Goal: Task Accomplishment & Management: Use online tool/utility

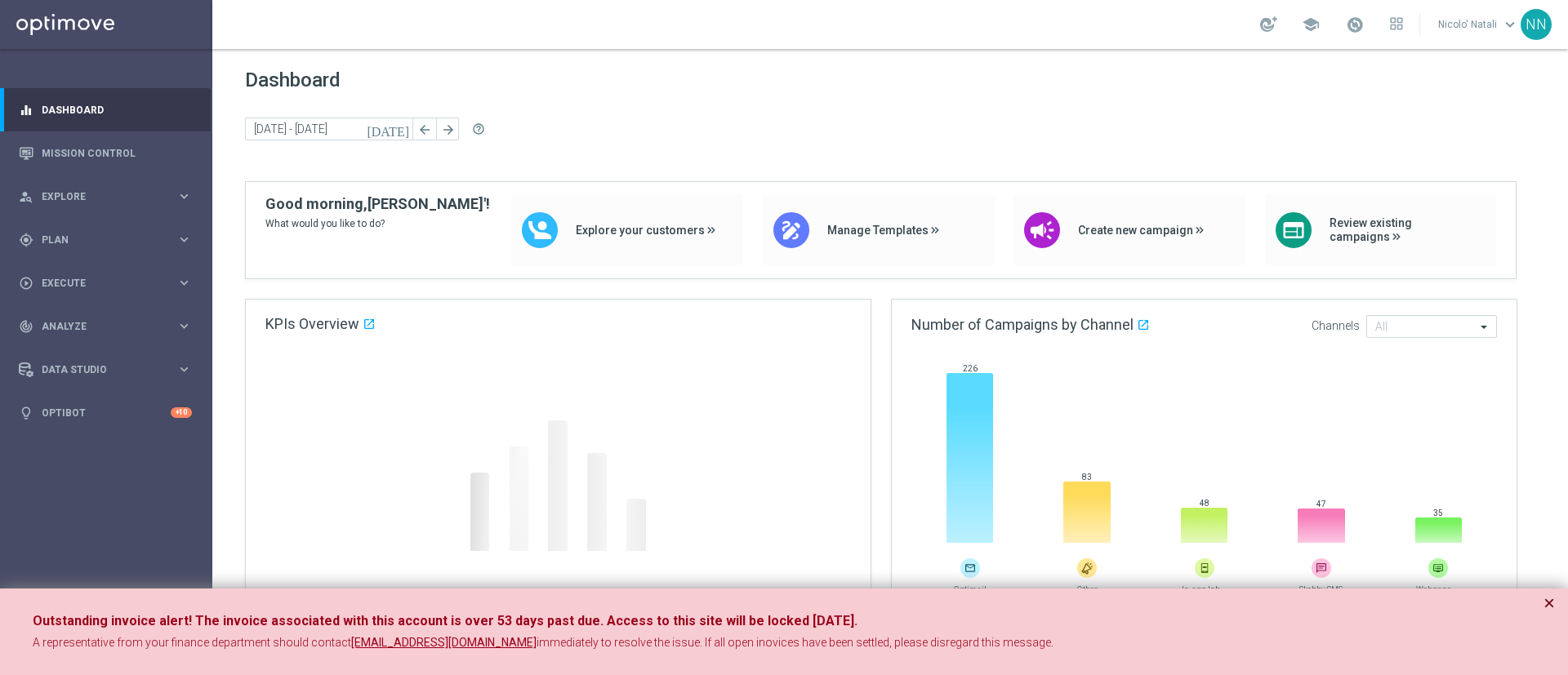
click at [1550, 601] on button "×" at bounding box center [1550, 602] width 11 height 19
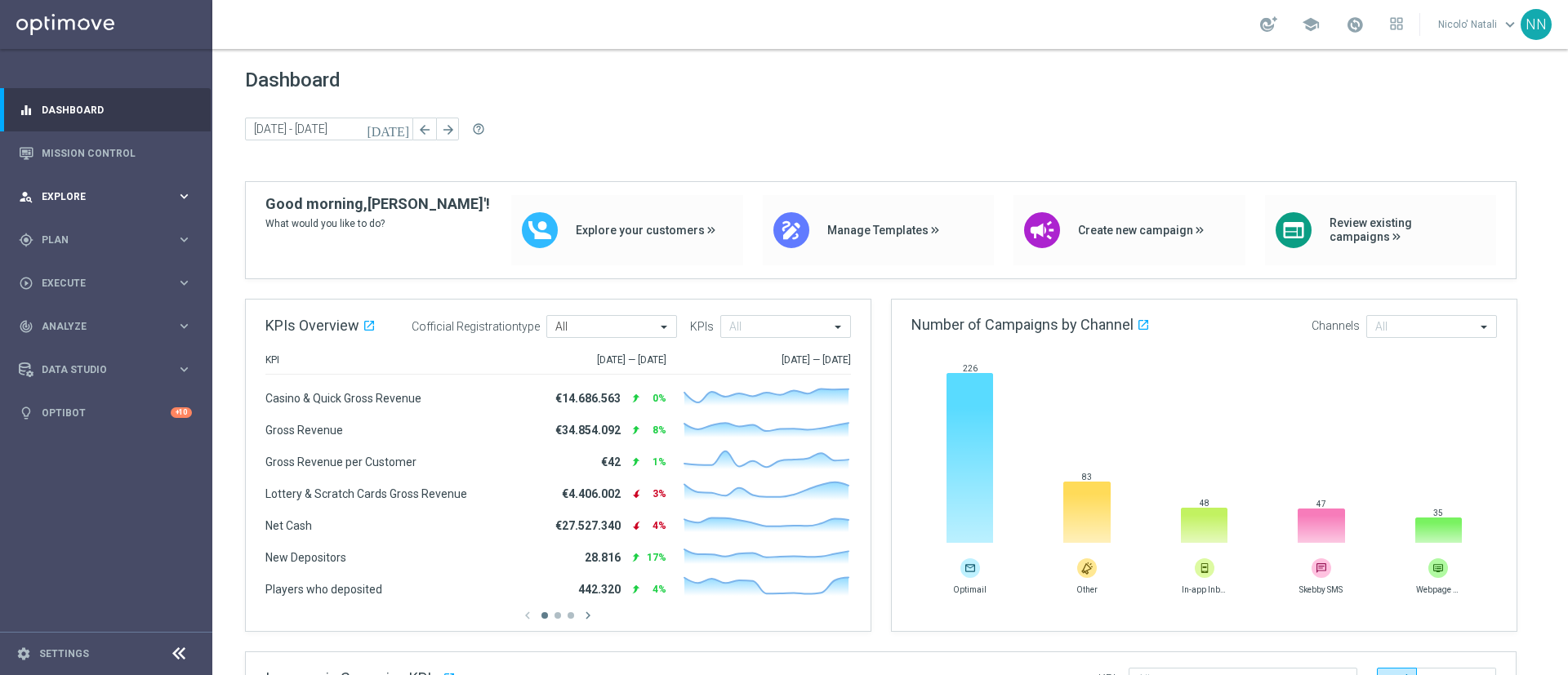
click at [102, 207] on div "person_search Explore keyboard_arrow_right" at bounding box center [105, 196] width 211 height 43
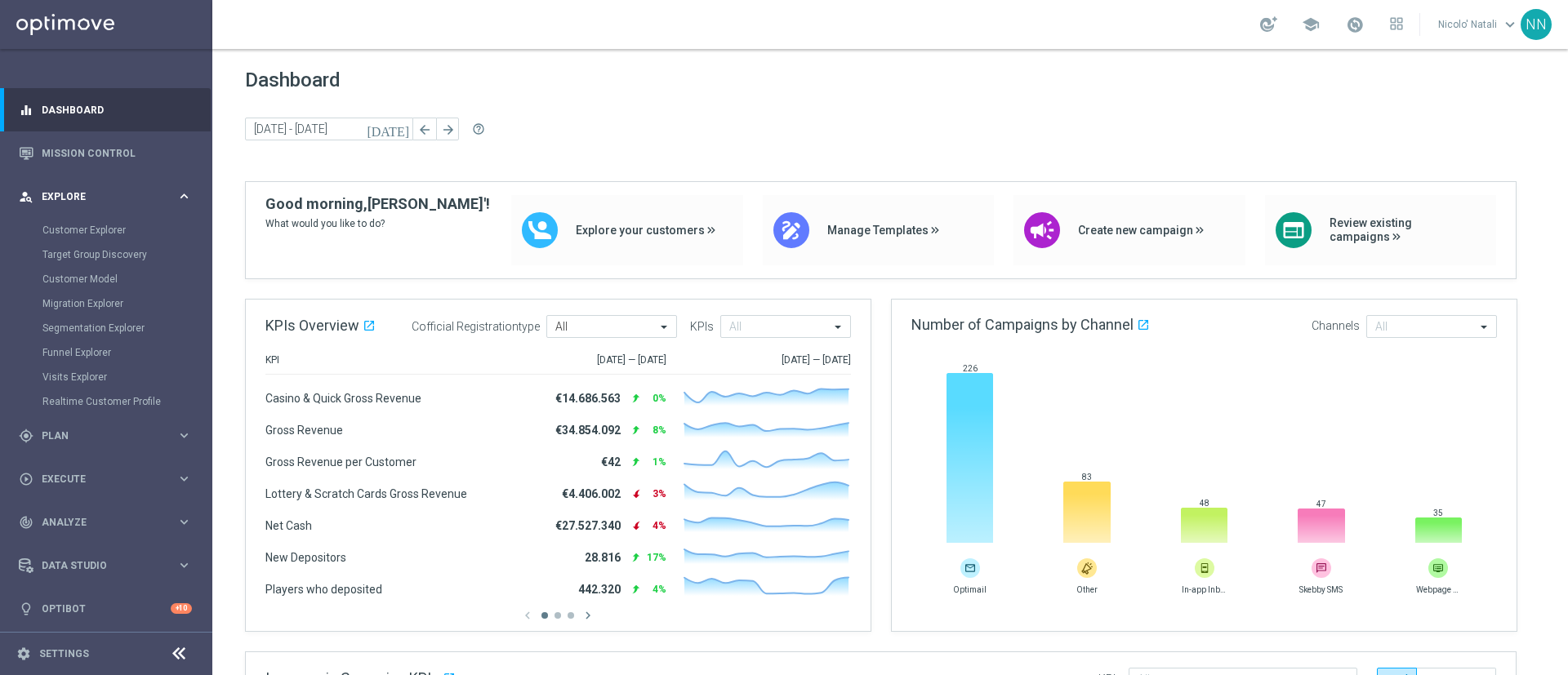
click at [102, 207] on div "person_search Explore keyboard_arrow_right" at bounding box center [105, 196] width 211 height 43
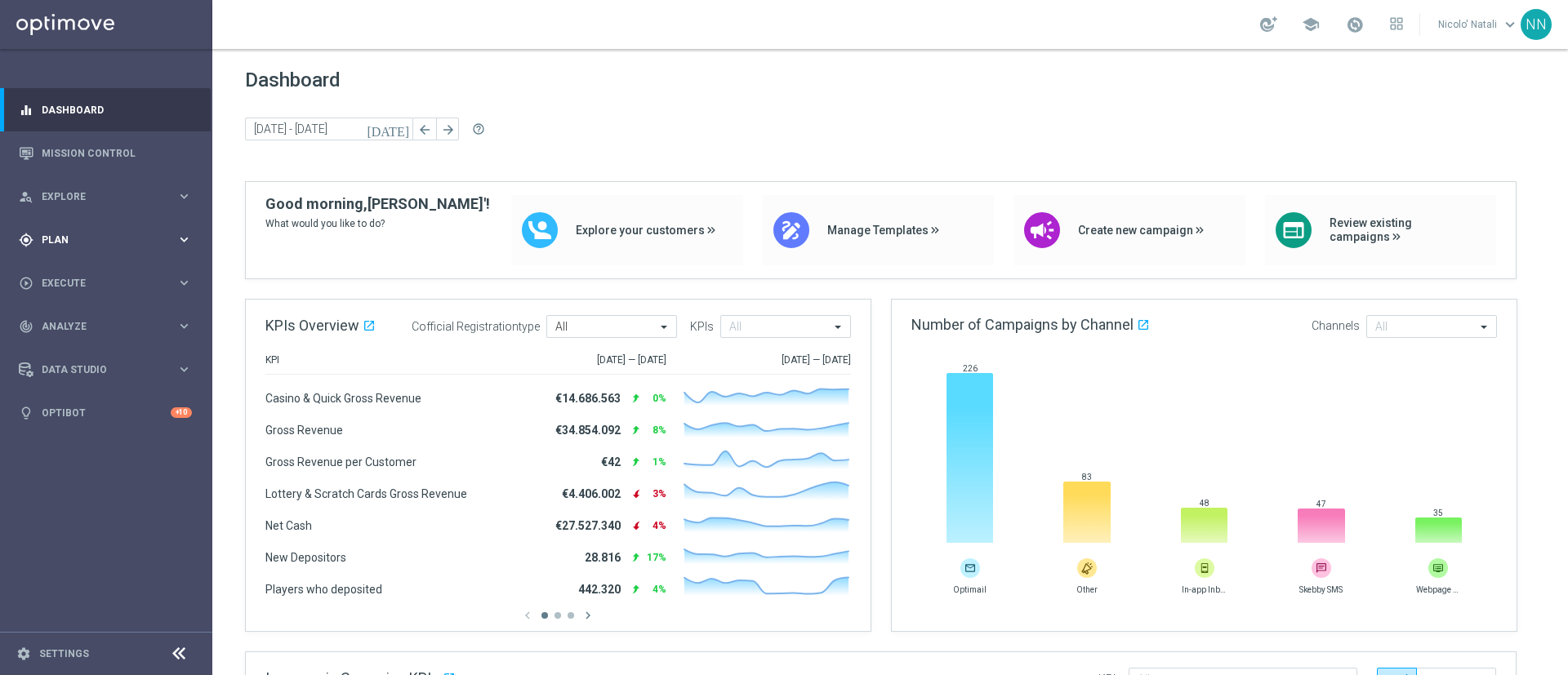
click at [72, 234] on div "gps_fixed Plan" at bounding box center [97, 240] width 157 height 15
click at [72, 186] on div "person_search Explore keyboard_arrow_right" at bounding box center [105, 196] width 211 height 43
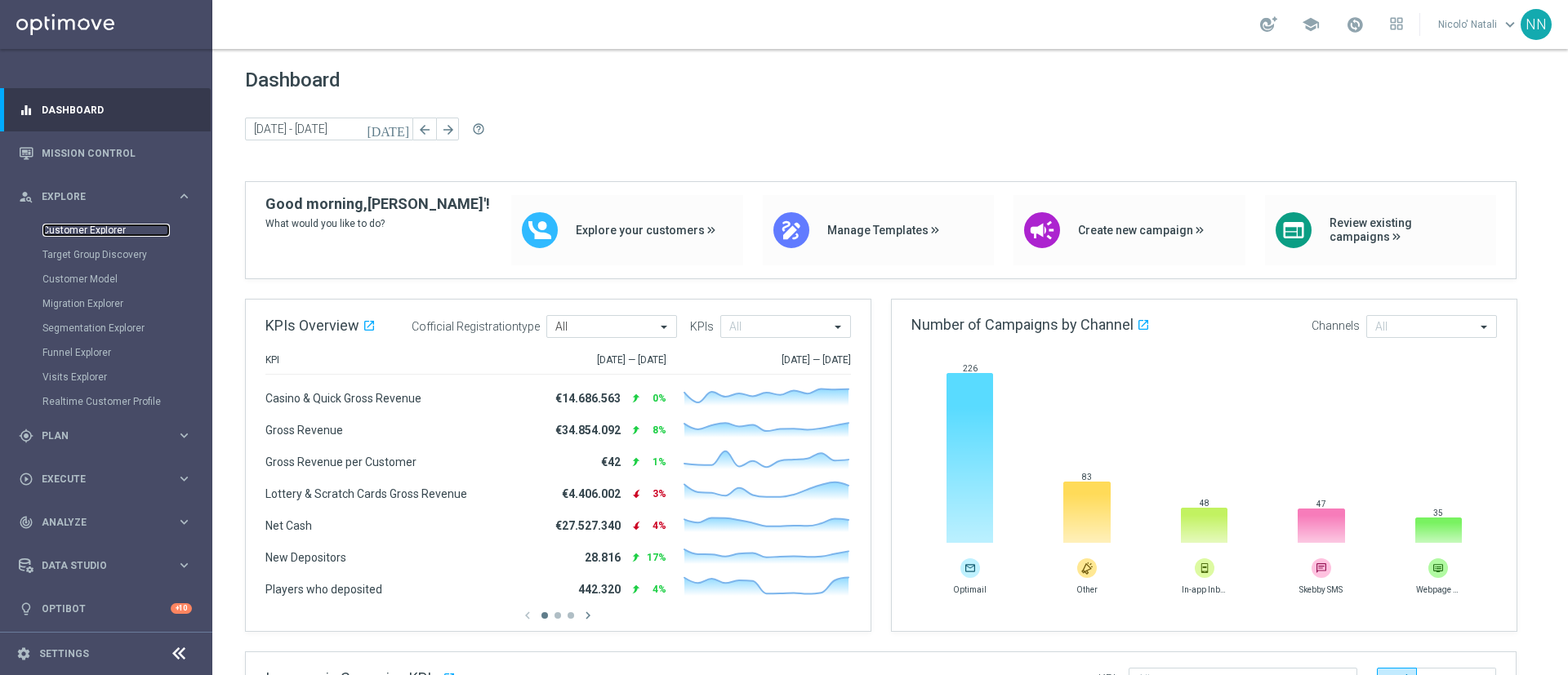
click at [73, 225] on link "Customer Explorer" at bounding box center [106, 230] width 127 height 13
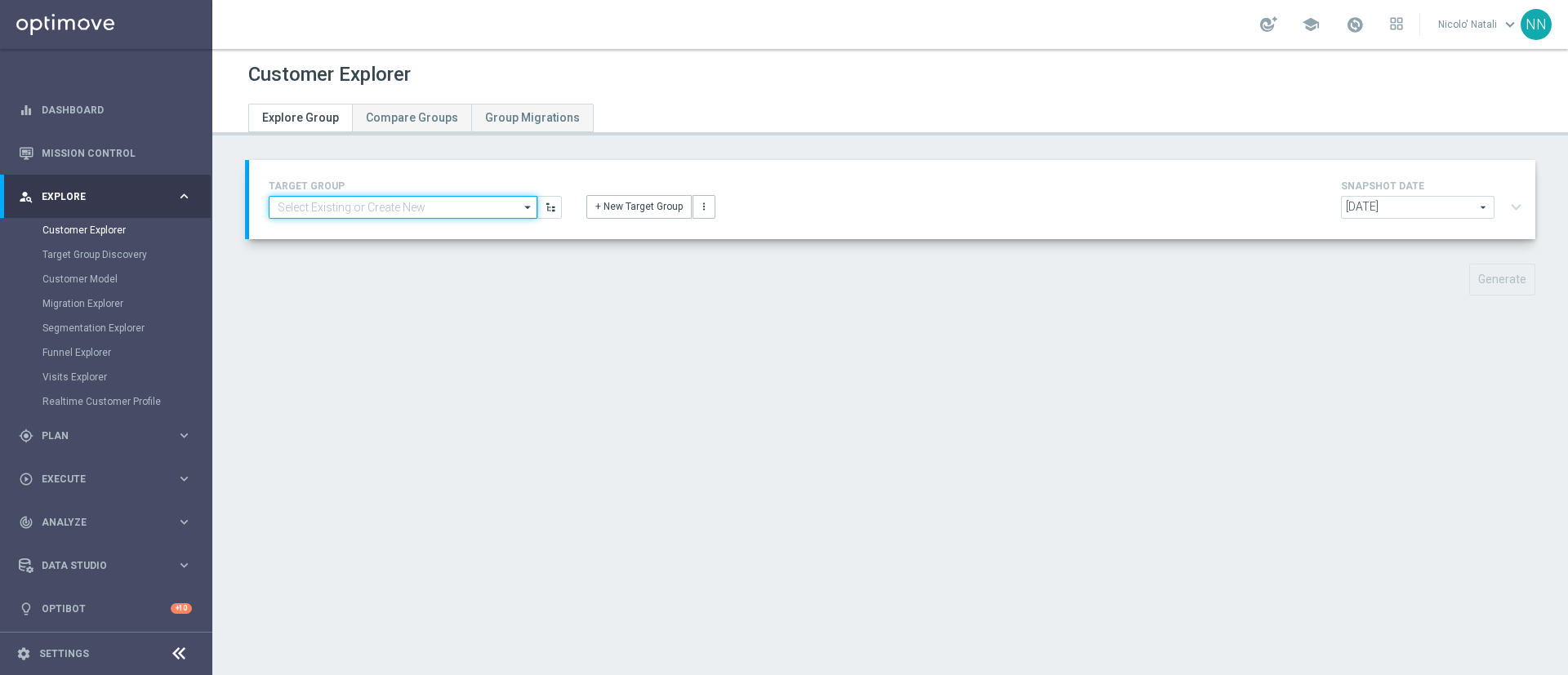
click at [399, 200] on input at bounding box center [403, 207] width 269 height 23
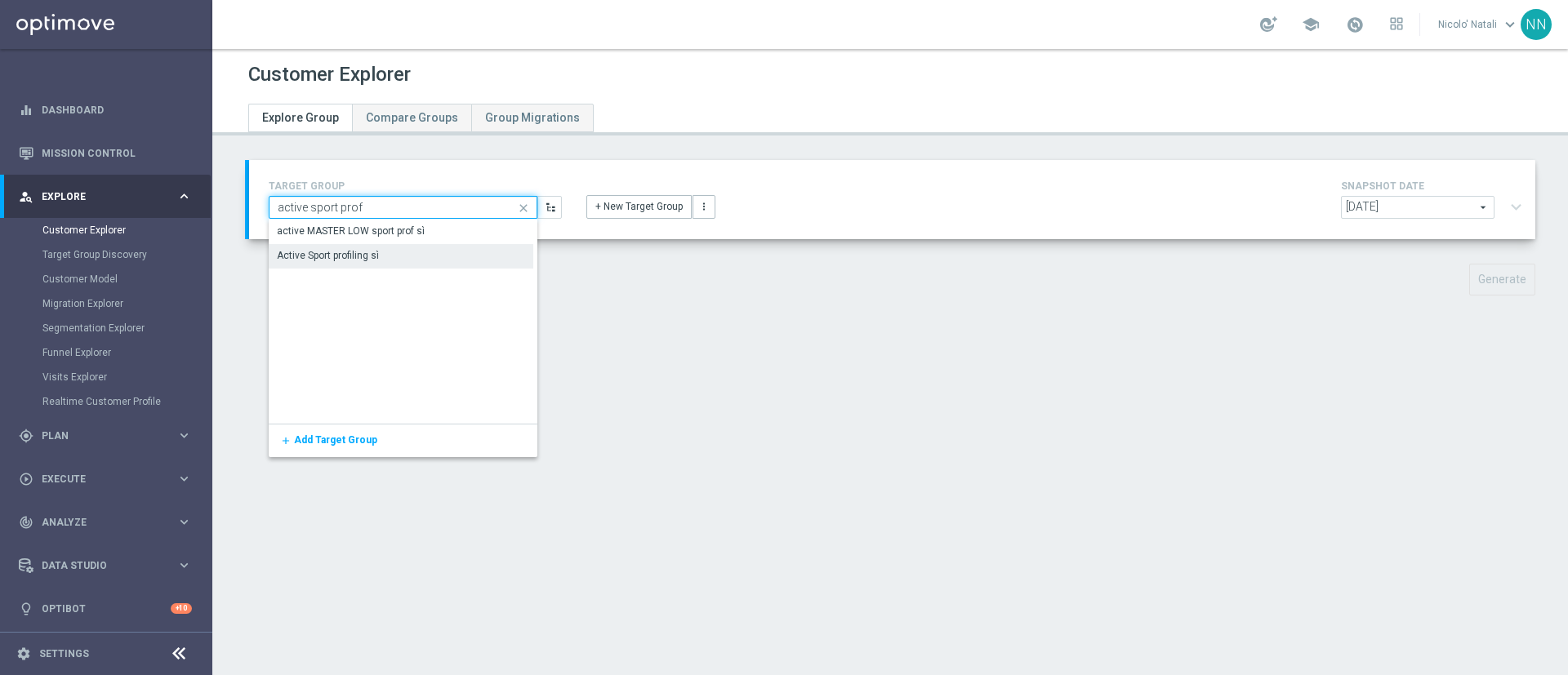
type input "active sport prof"
click at [397, 257] on div "Active Sport profiling sì" at bounding box center [401, 255] width 265 height 23
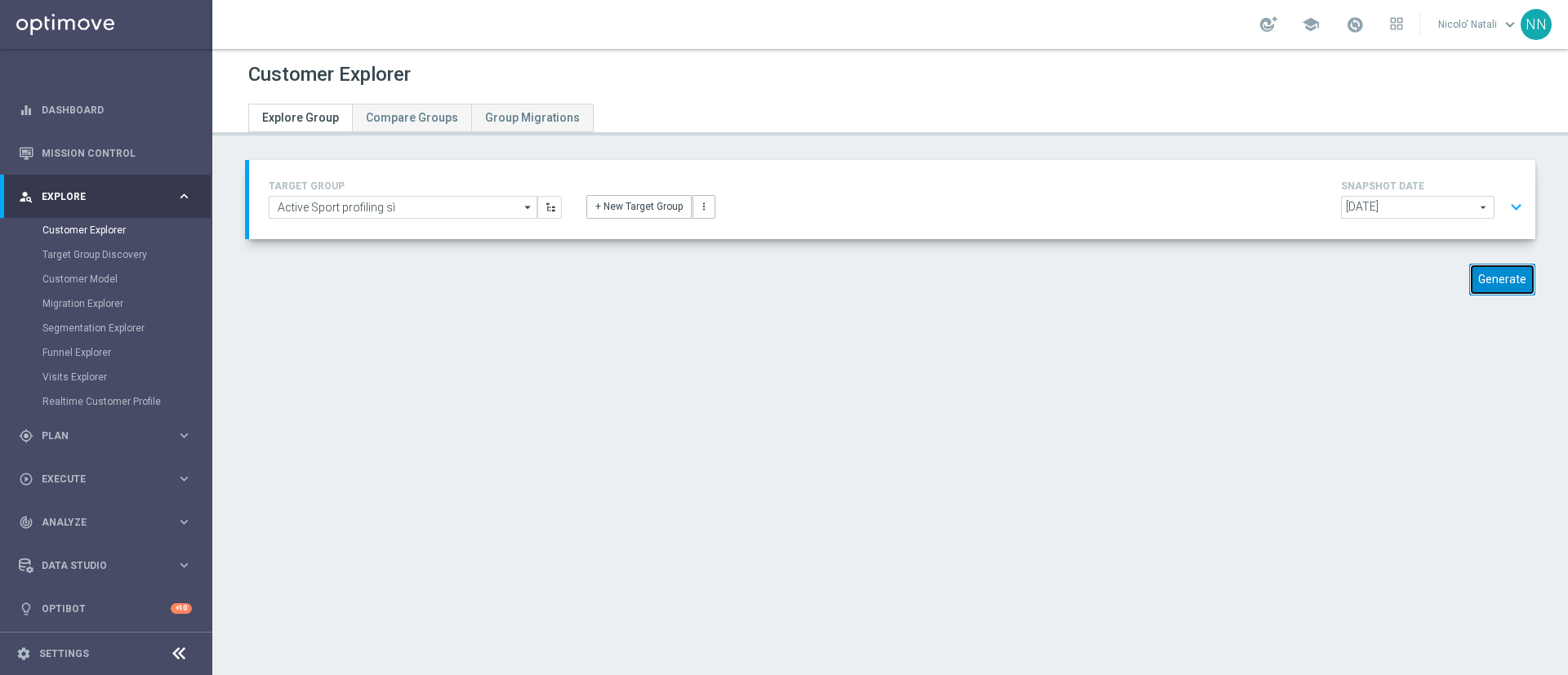
click at [1489, 280] on button "Generate" at bounding box center [1503, 280] width 66 height 32
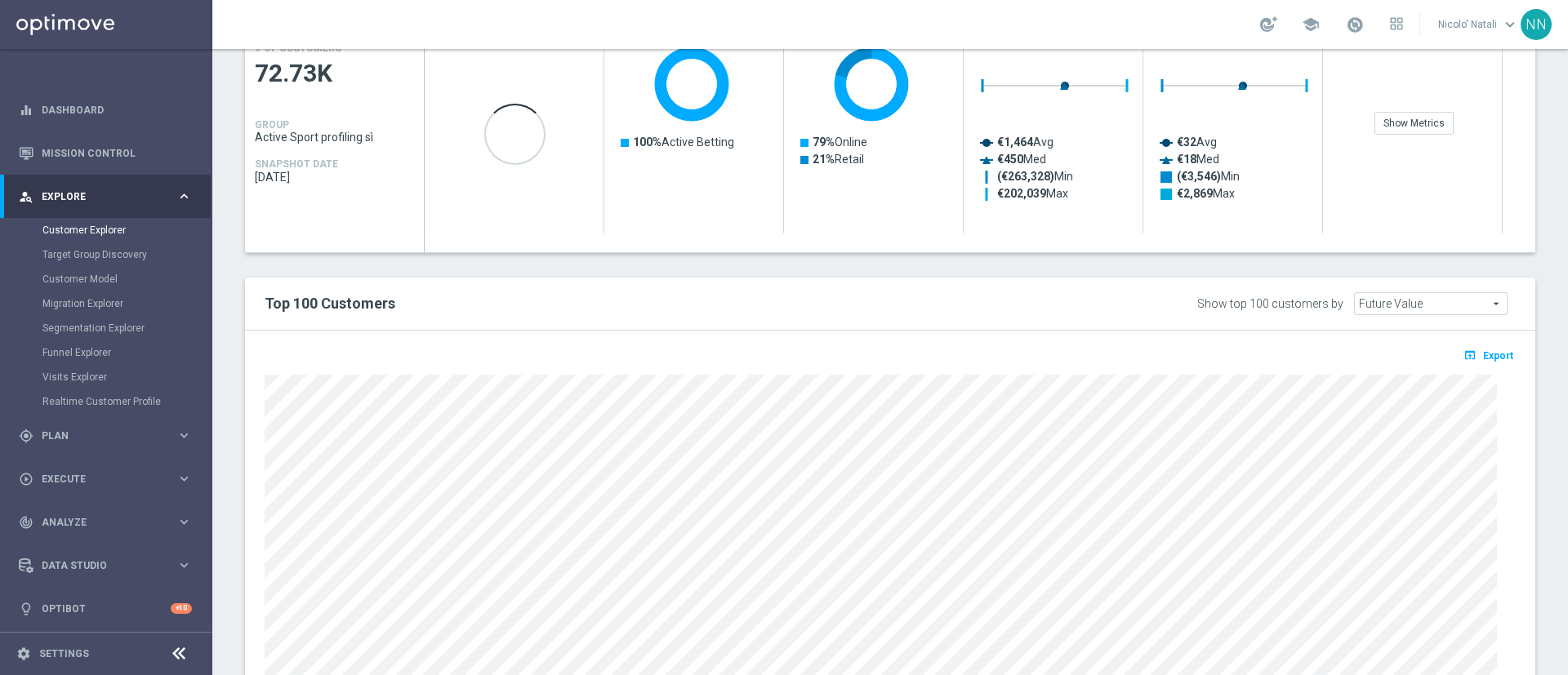
scroll to position [132, 0]
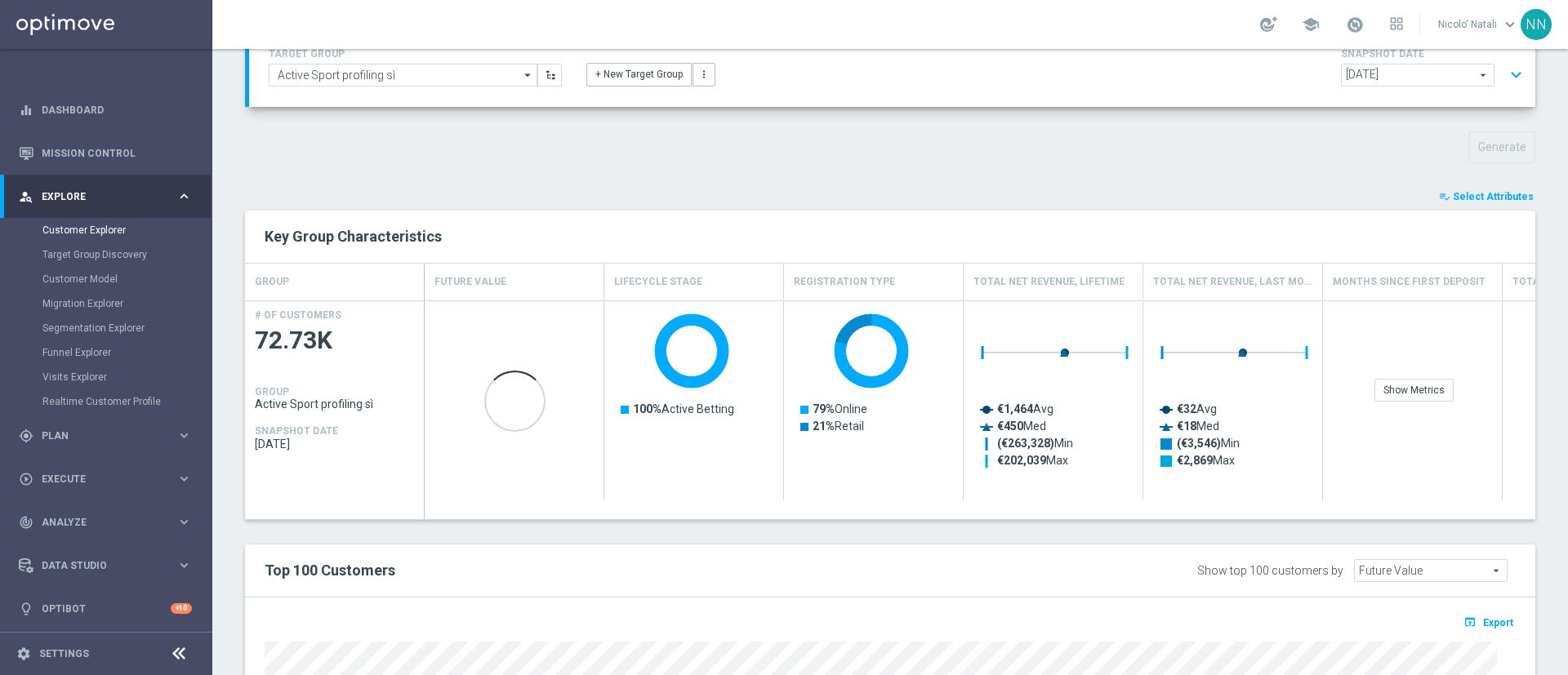
click at [1467, 199] on span "Select Attributes" at bounding box center [1493, 197] width 81 height 11
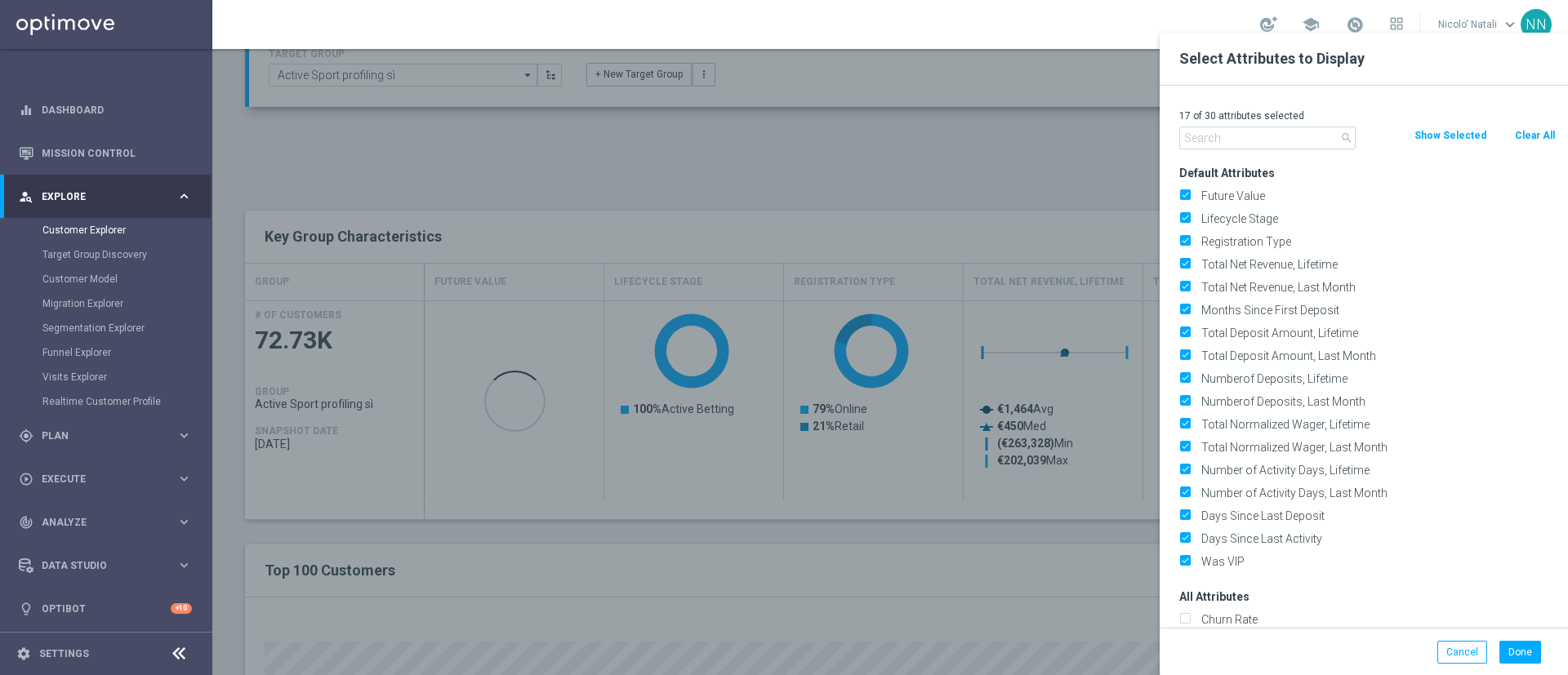
click at [1545, 132] on button "Clear All" at bounding box center [1535, 136] width 43 height 18
checkbox input "false"
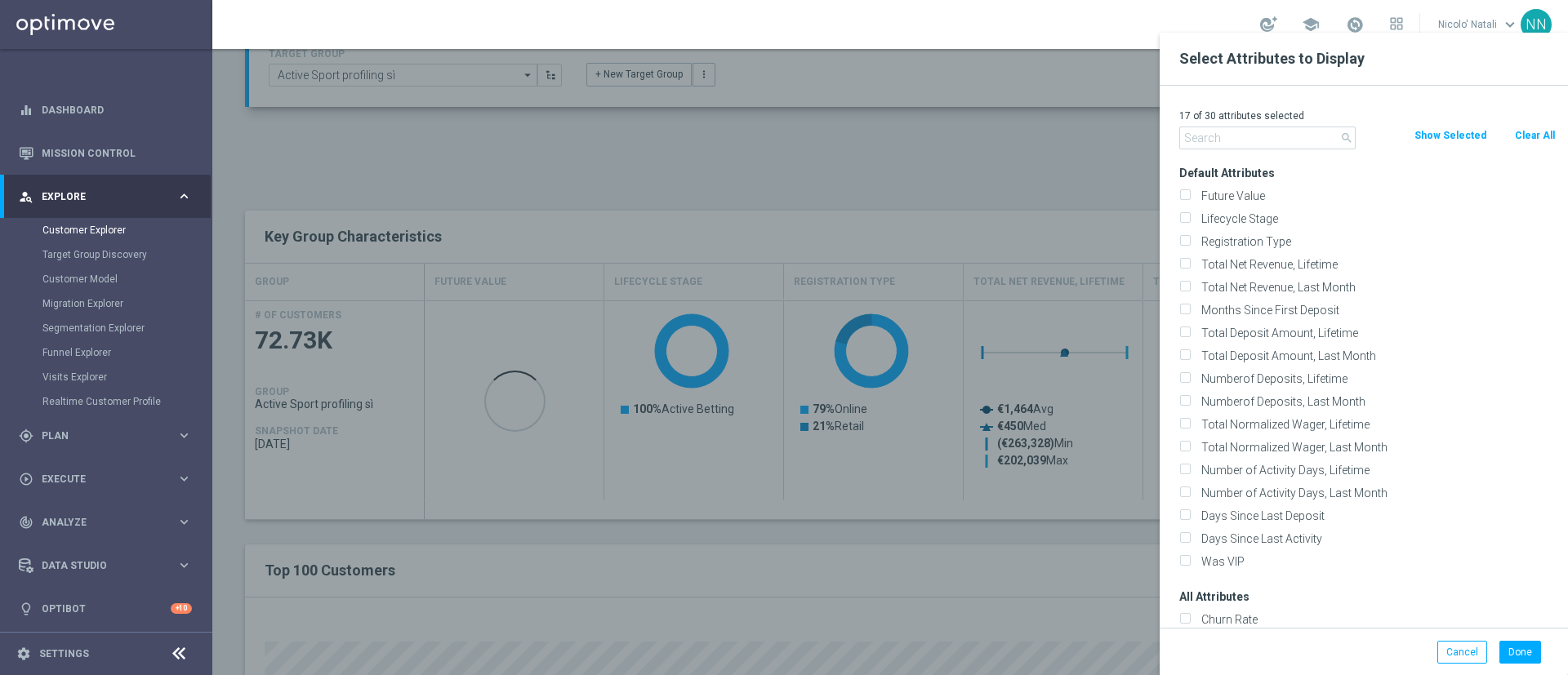
checkbox input "false"
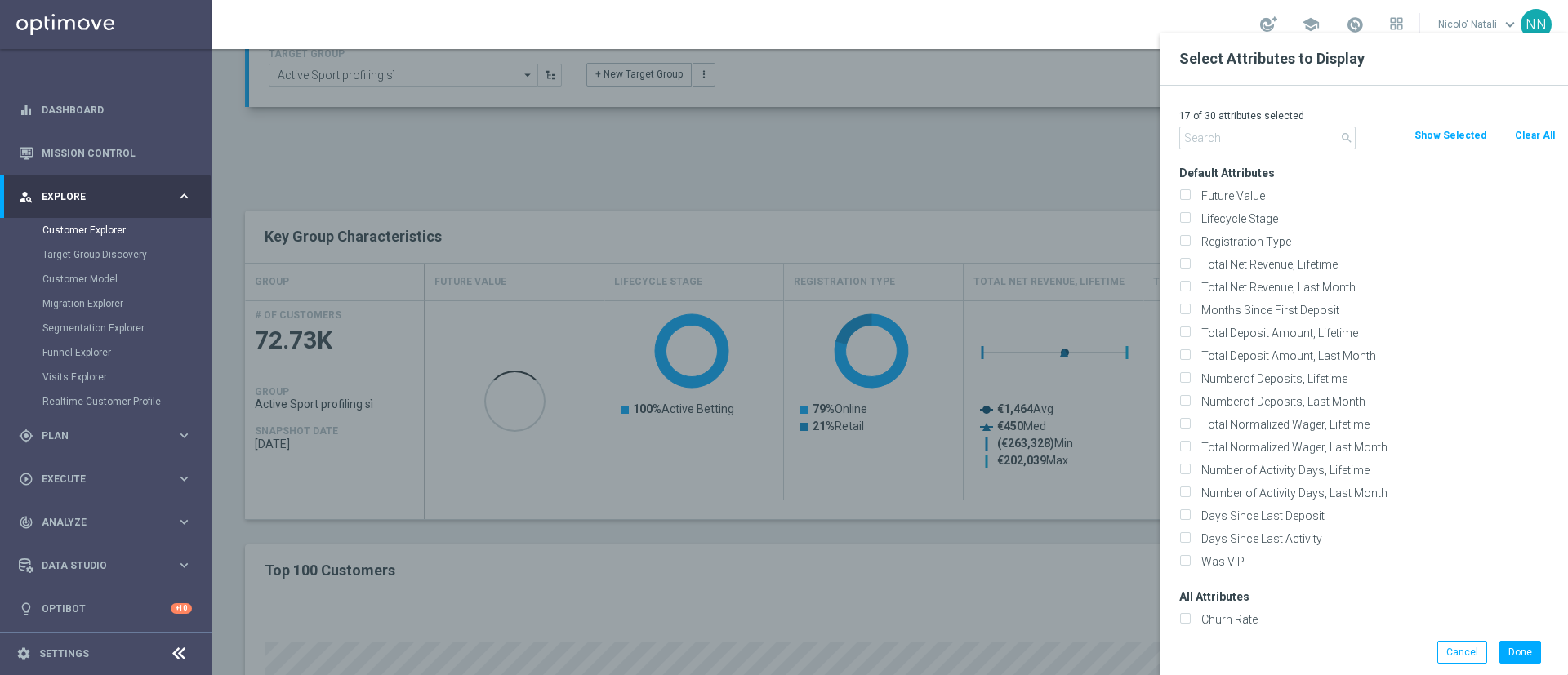
checkbox input "false"
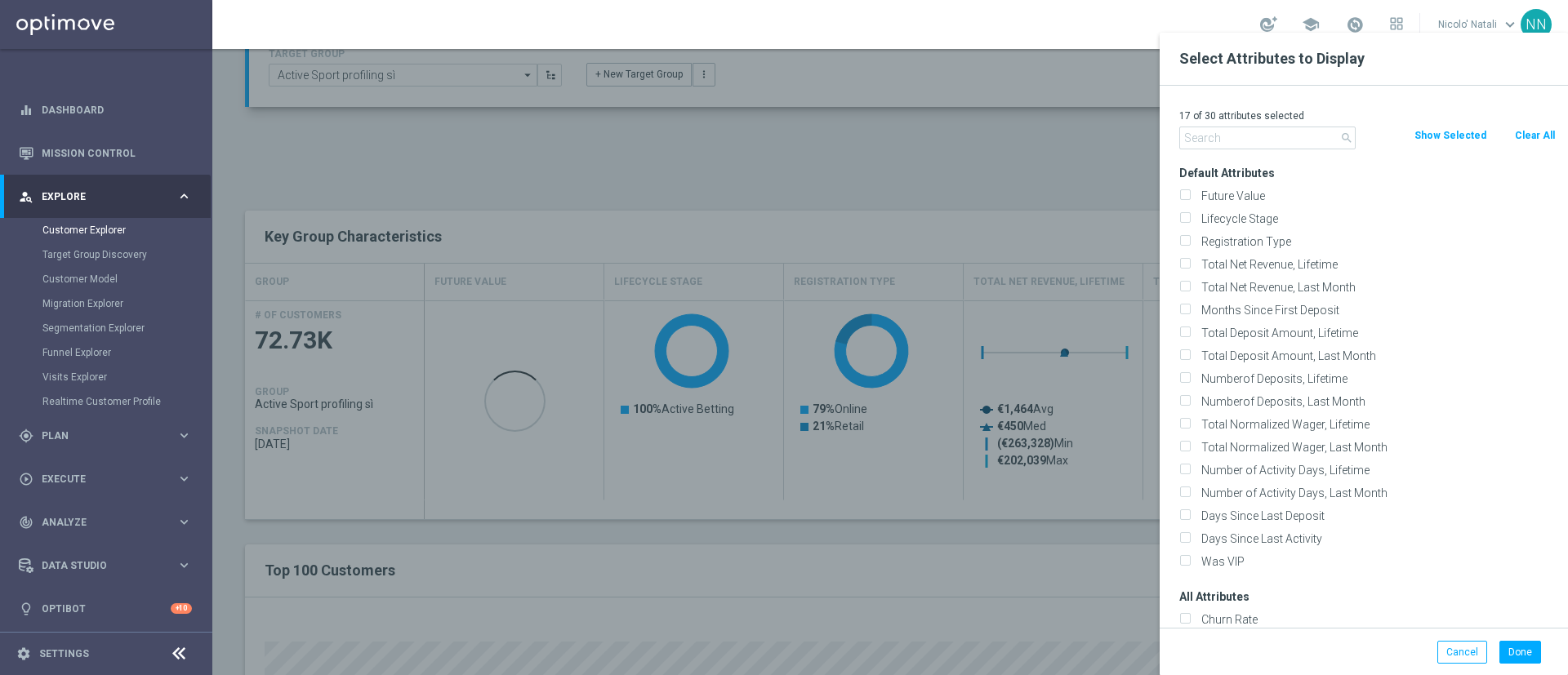
checkbox input "false"
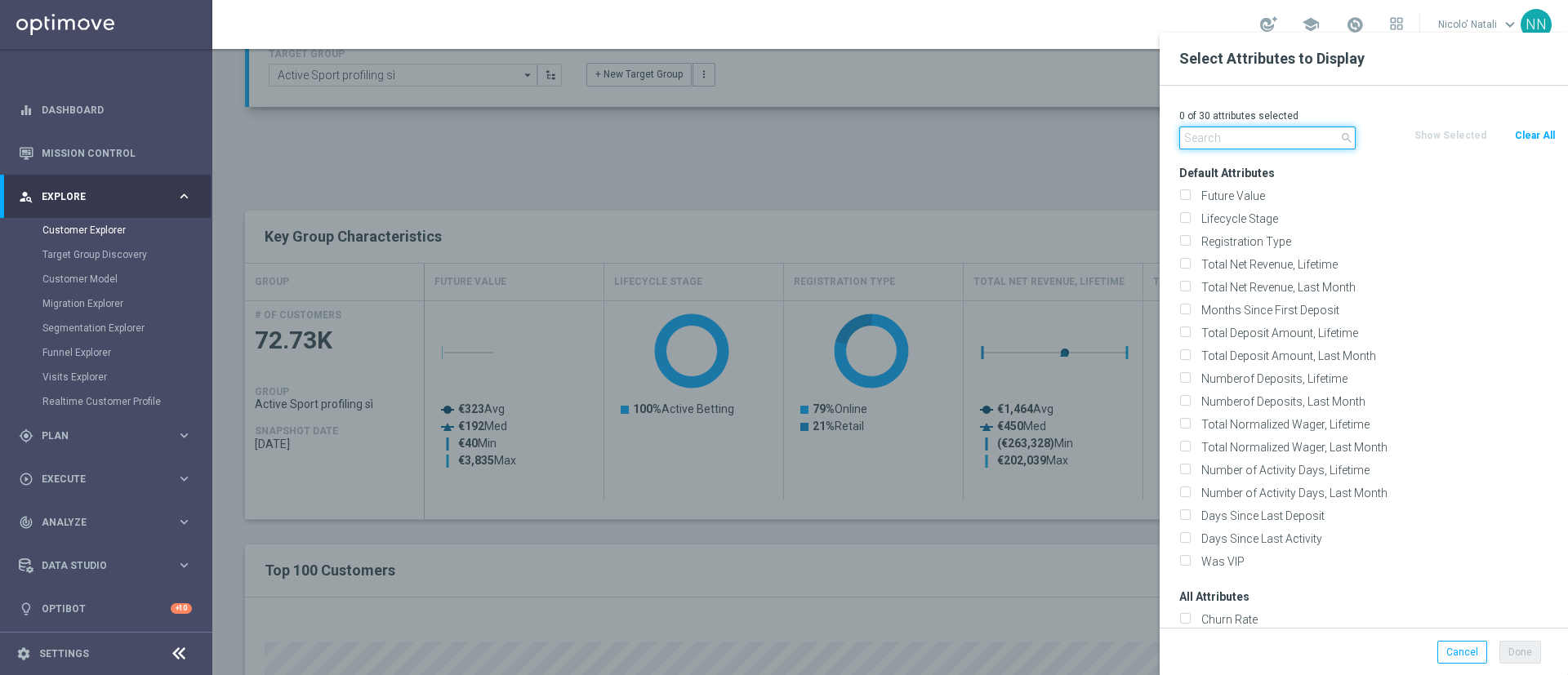
click at [1286, 143] on input "text" at bounding box center [1268, 138] width 177 height 23
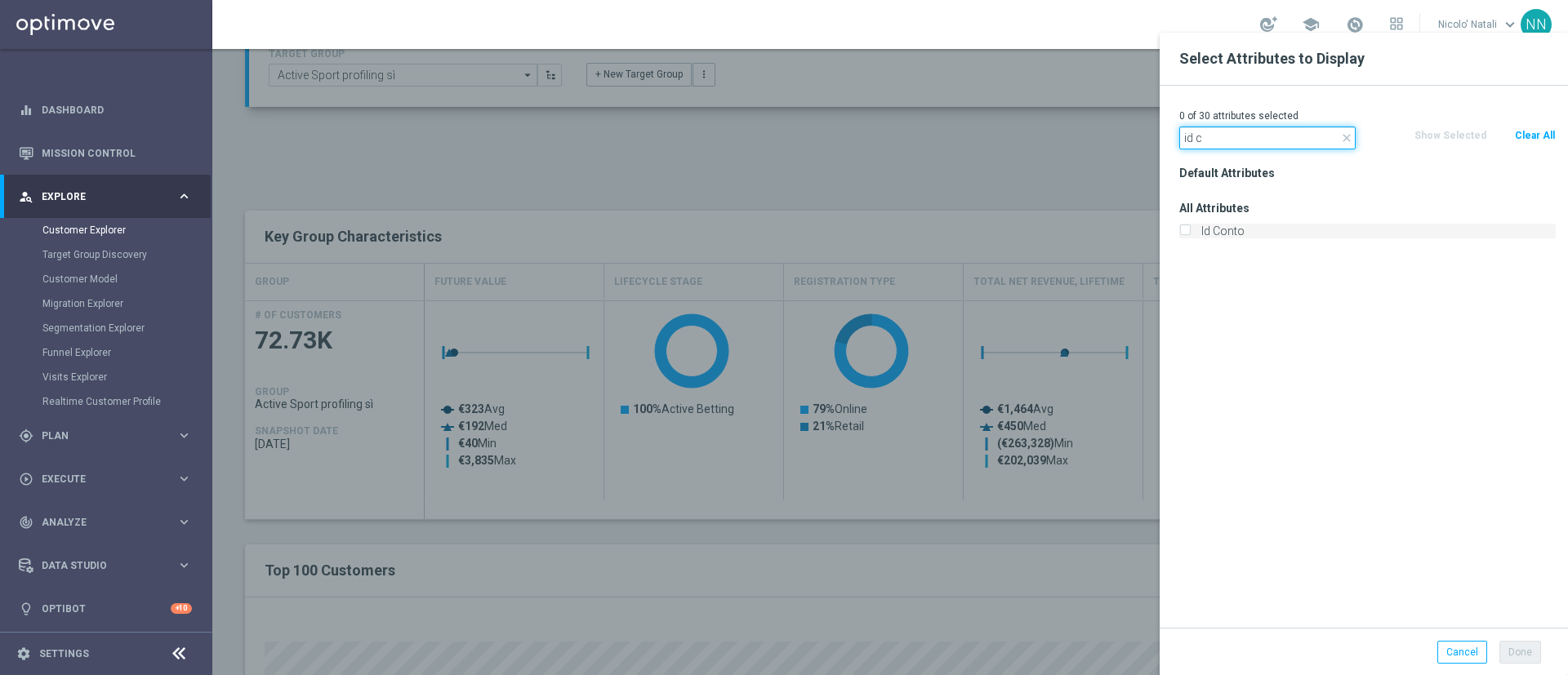
type input "id c"
click at [1256, 225] on label "Id Conto" at bounding box center [1376, 231] width 360 height 15
click at [1190, 228] on input "Id Conto" at bounding box center [1185, 234] width 11 height 11
checkbox input "true"
click at [1513, 624] on div "Default Attributes All Attributes Id Conto" at bounding box center [1367, 395] width 401 height 466
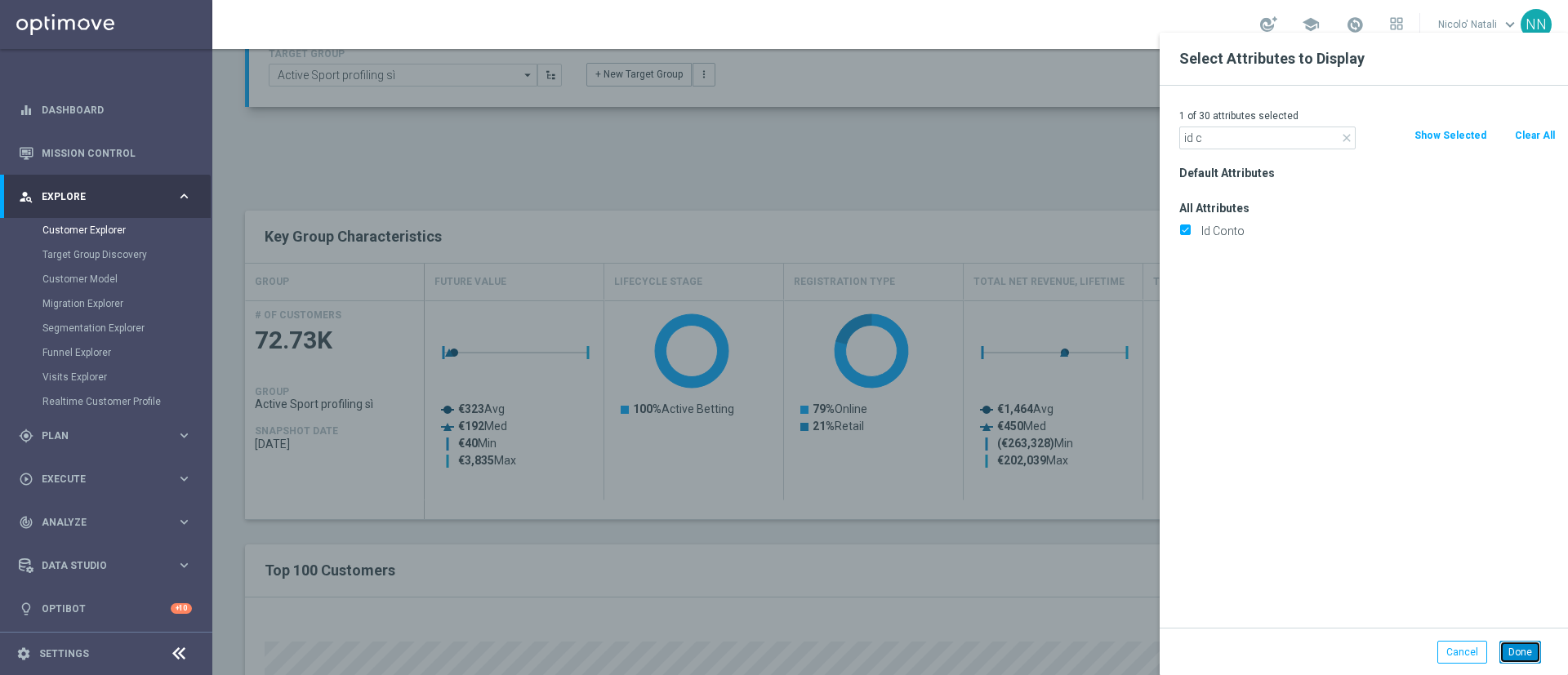
click at [1516, 648] on button "Done" at bounding box center [1520, 652] width 41 height 23
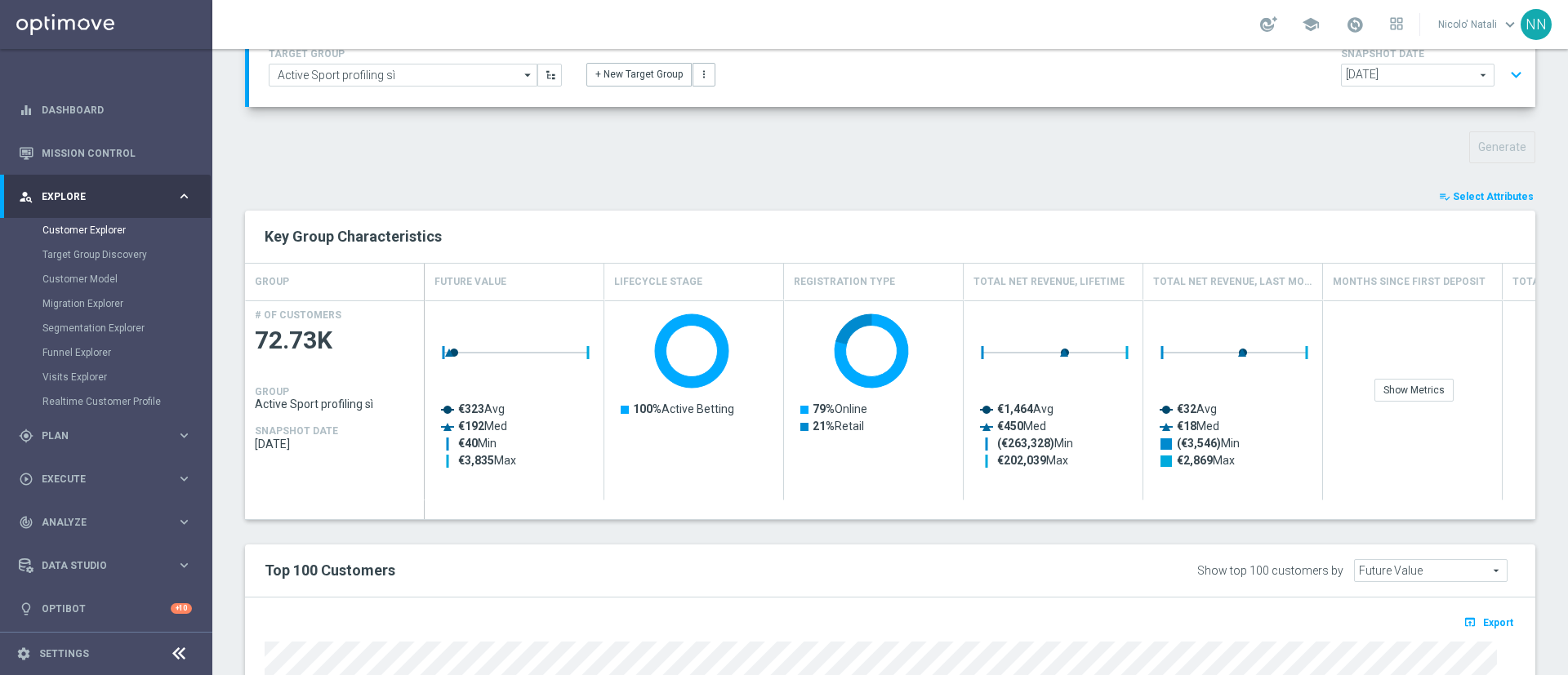
type input "Search"
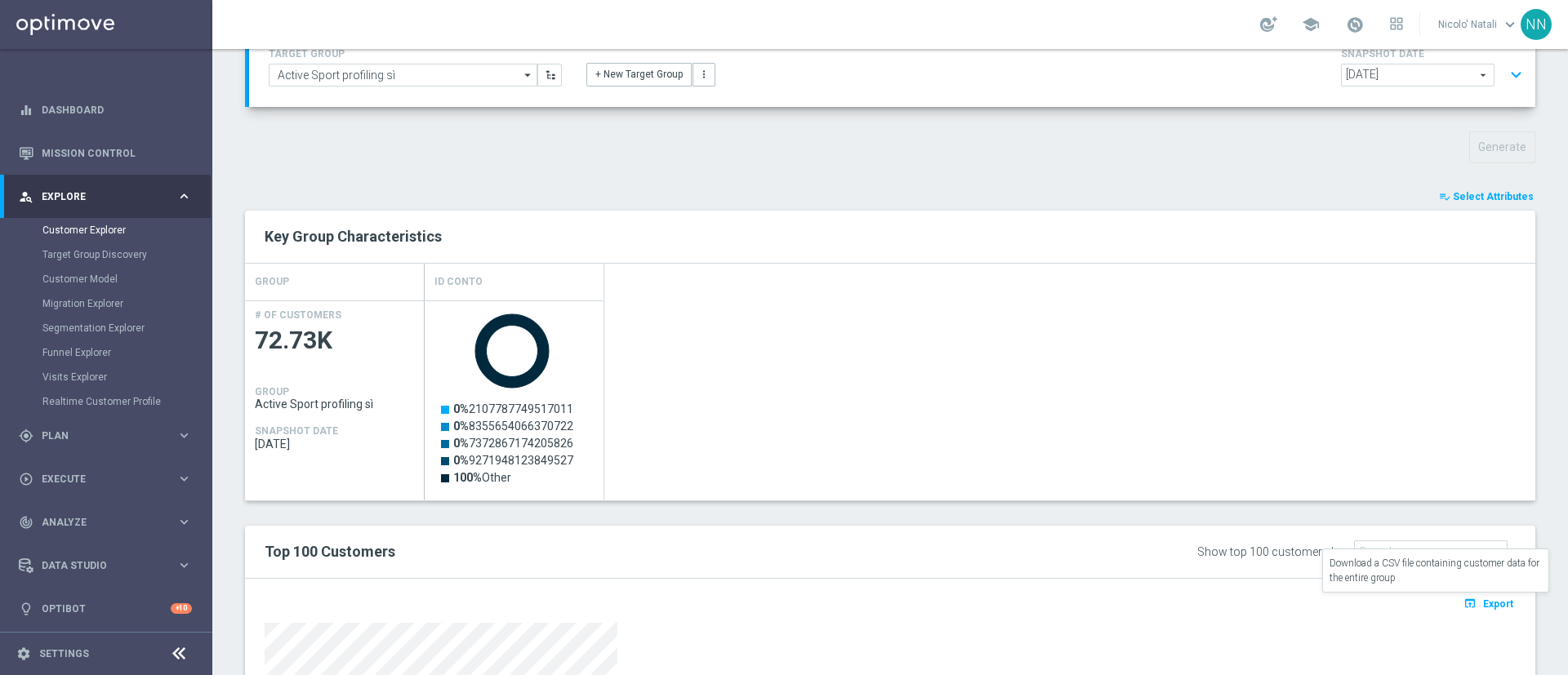
click at [1489, 599] on span "Export" at bounding box center [1498, 604] width 30 height 11
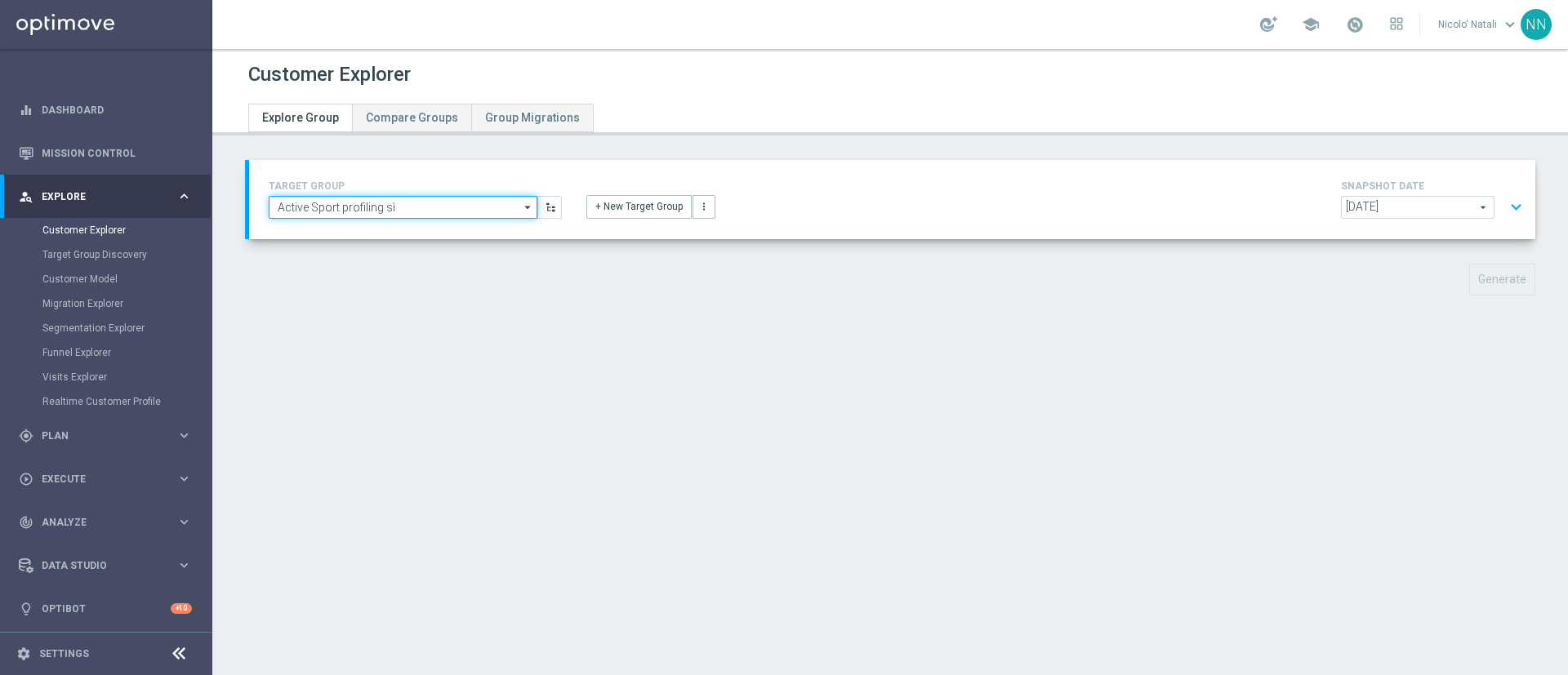
click at [410, 200] on input "Active Sport profiling sì" at bounding box center [403, 207] width 269 height 23
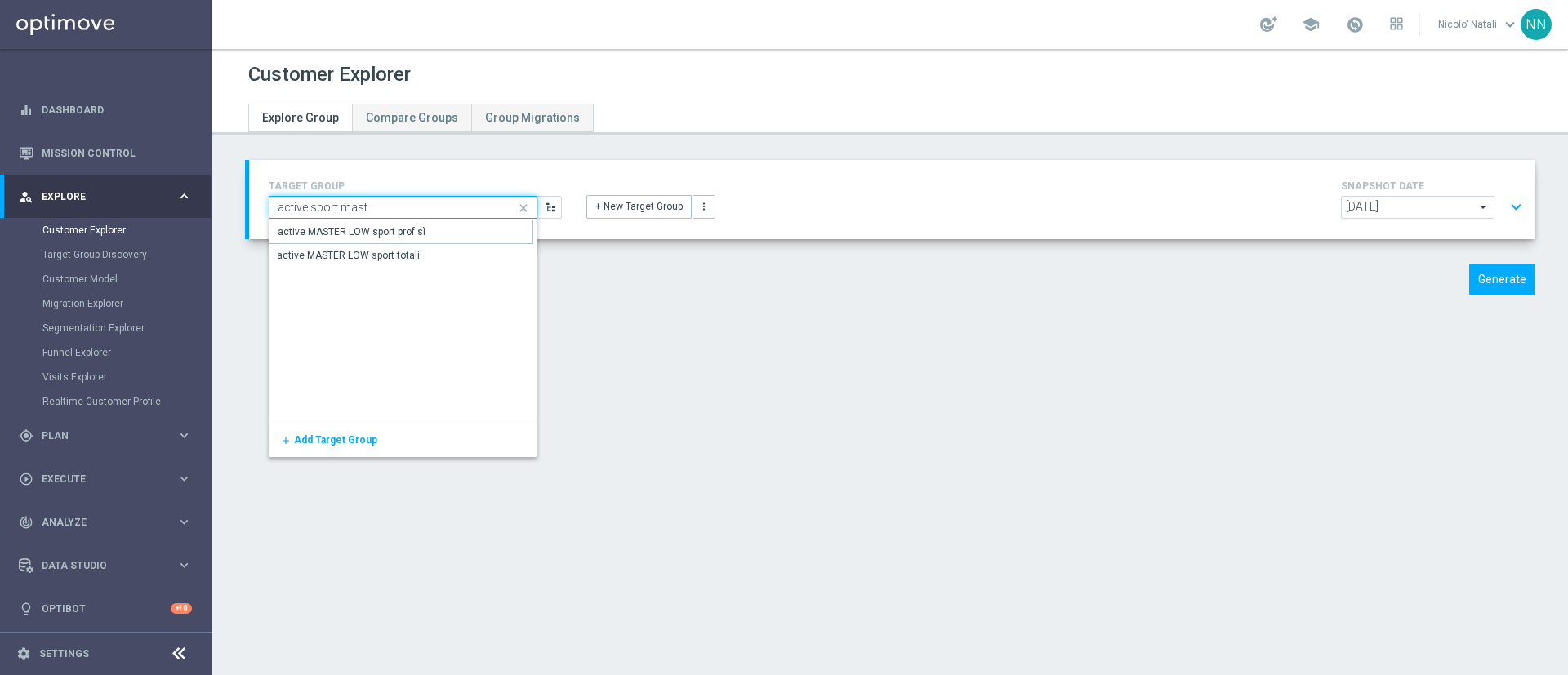
type input "active MASTER LOW sport prof sì"
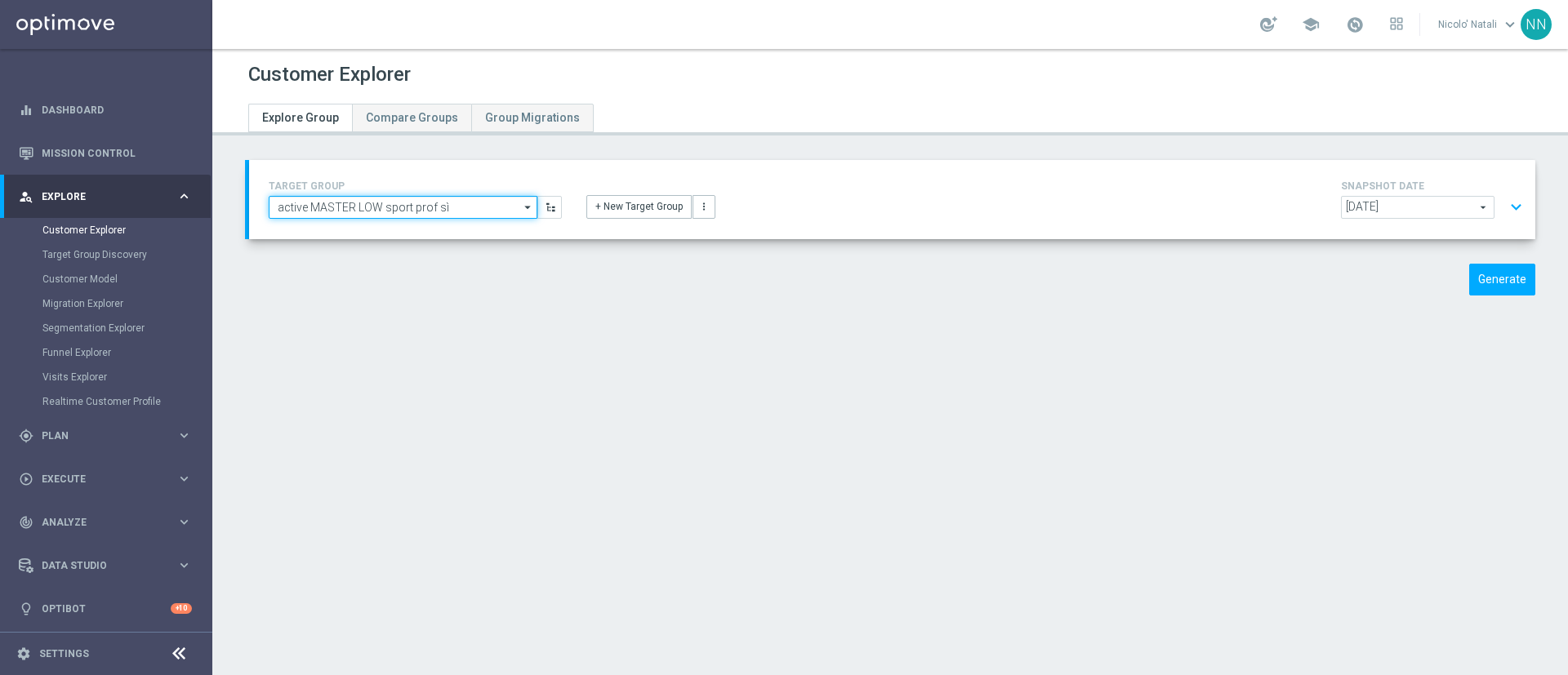
type input "Active BETTING Master low"
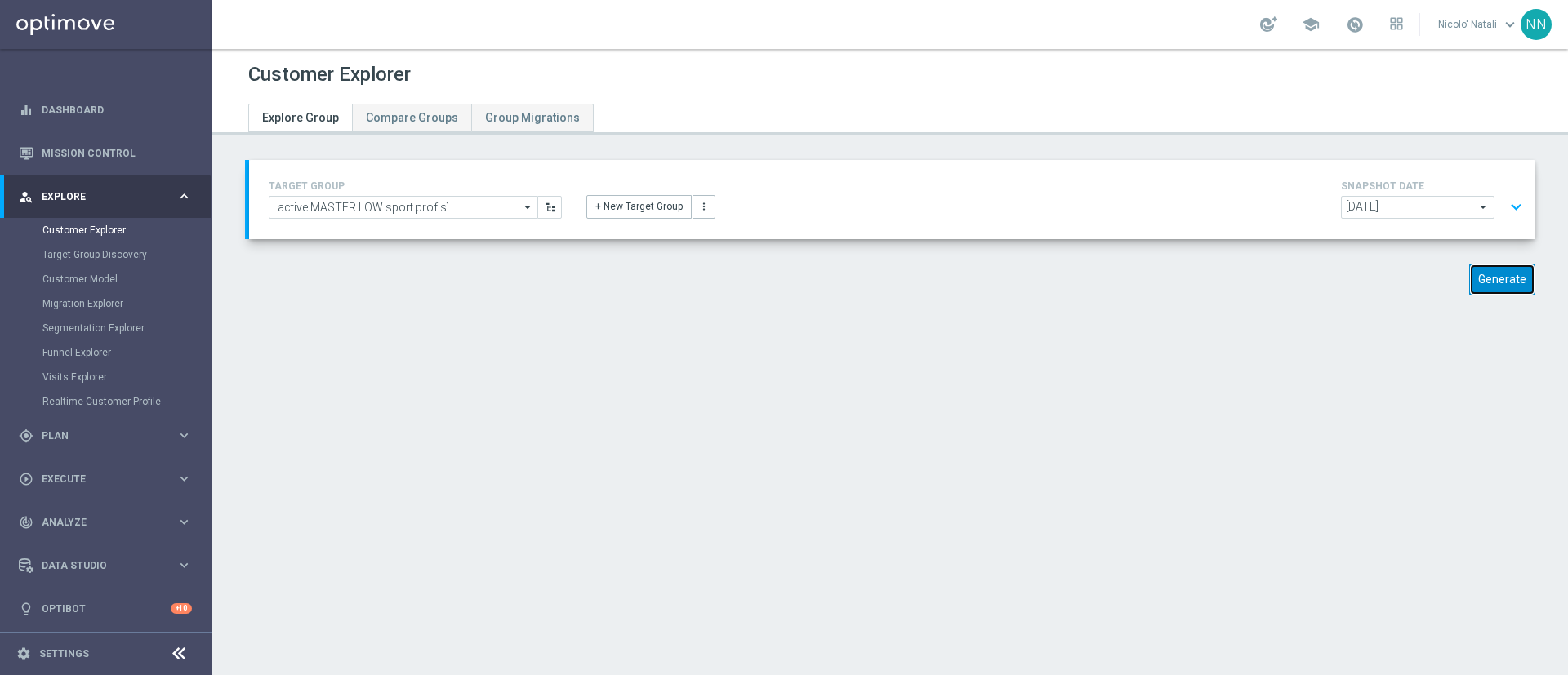
click at [1482, 273] on button "Generate" at bounding box center [1503, 280] width 66 height 32
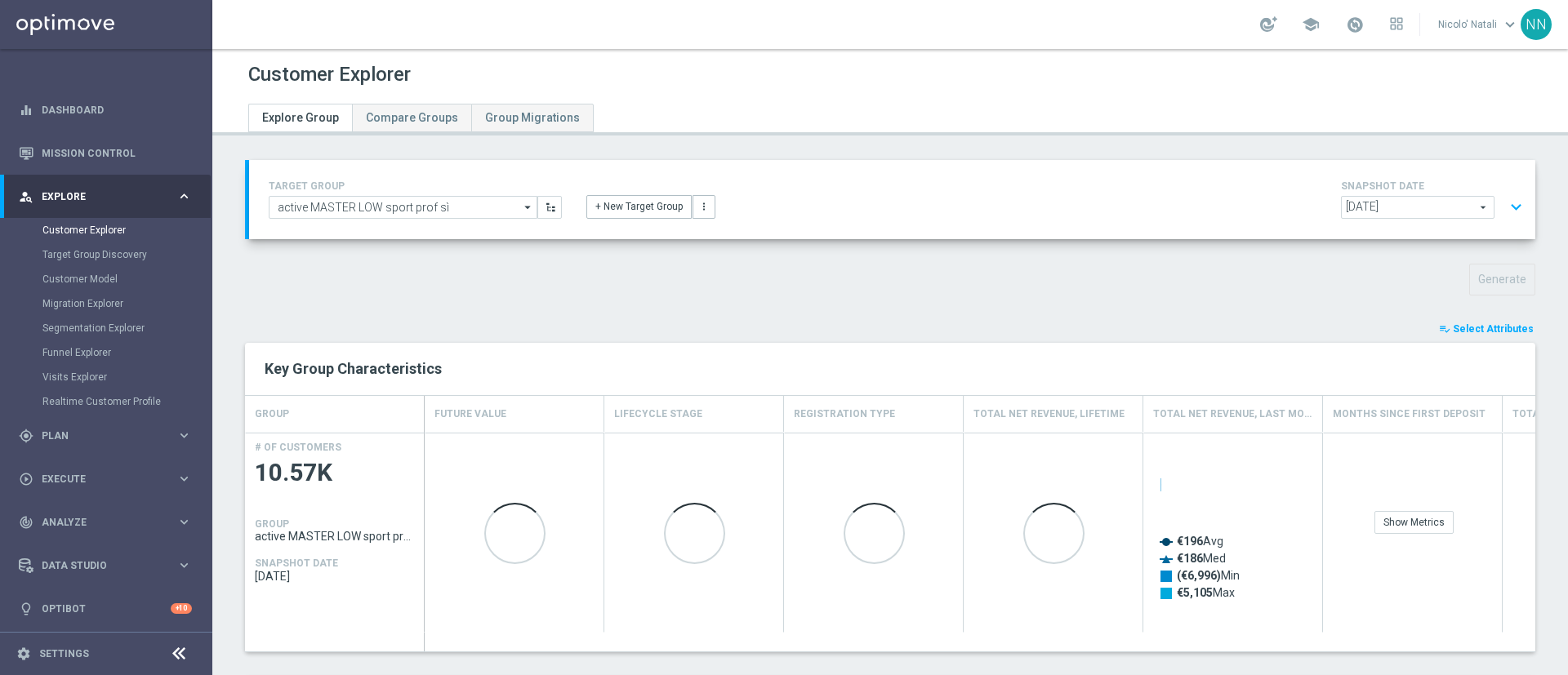
scroll to position [134, 0]
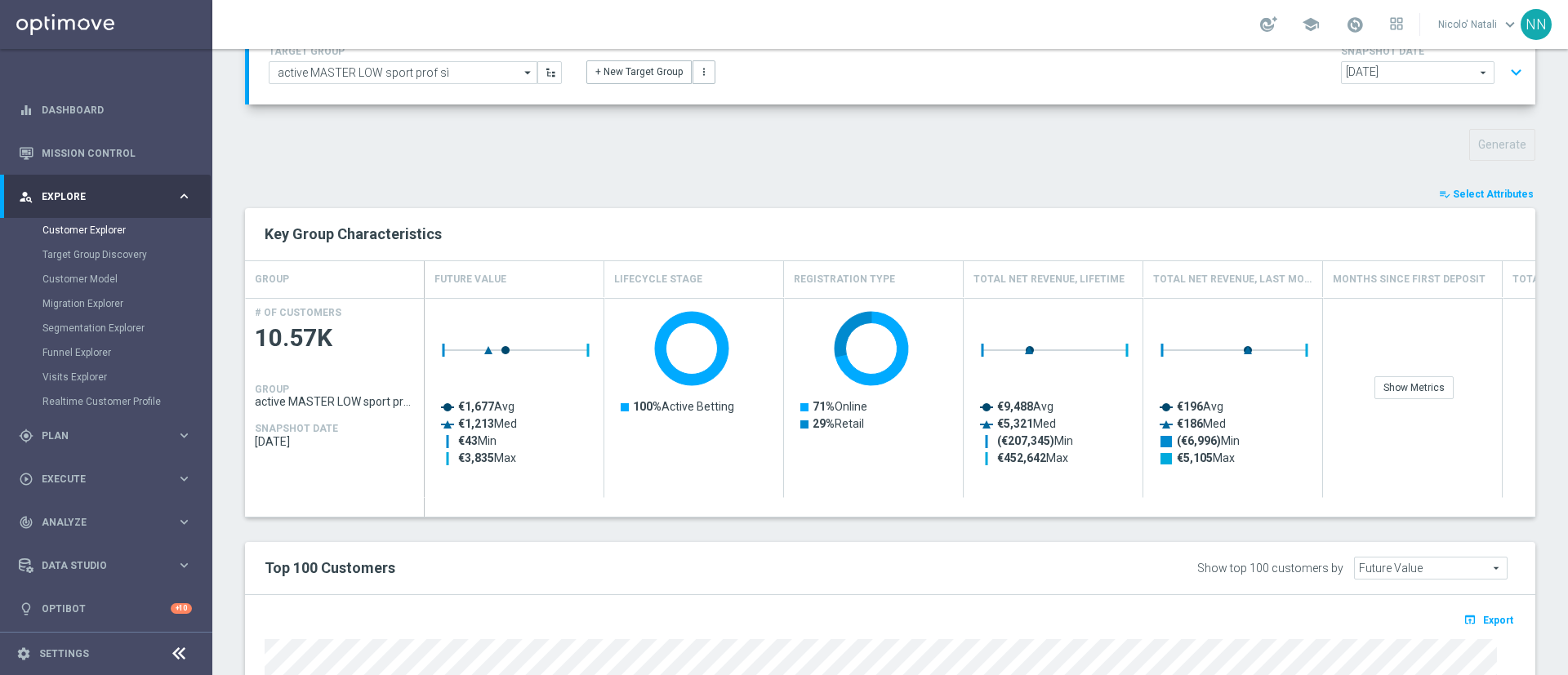
click at [1466, 190] on span "Select Attributes" at bounding box center [1493, 194] width 81 height 11
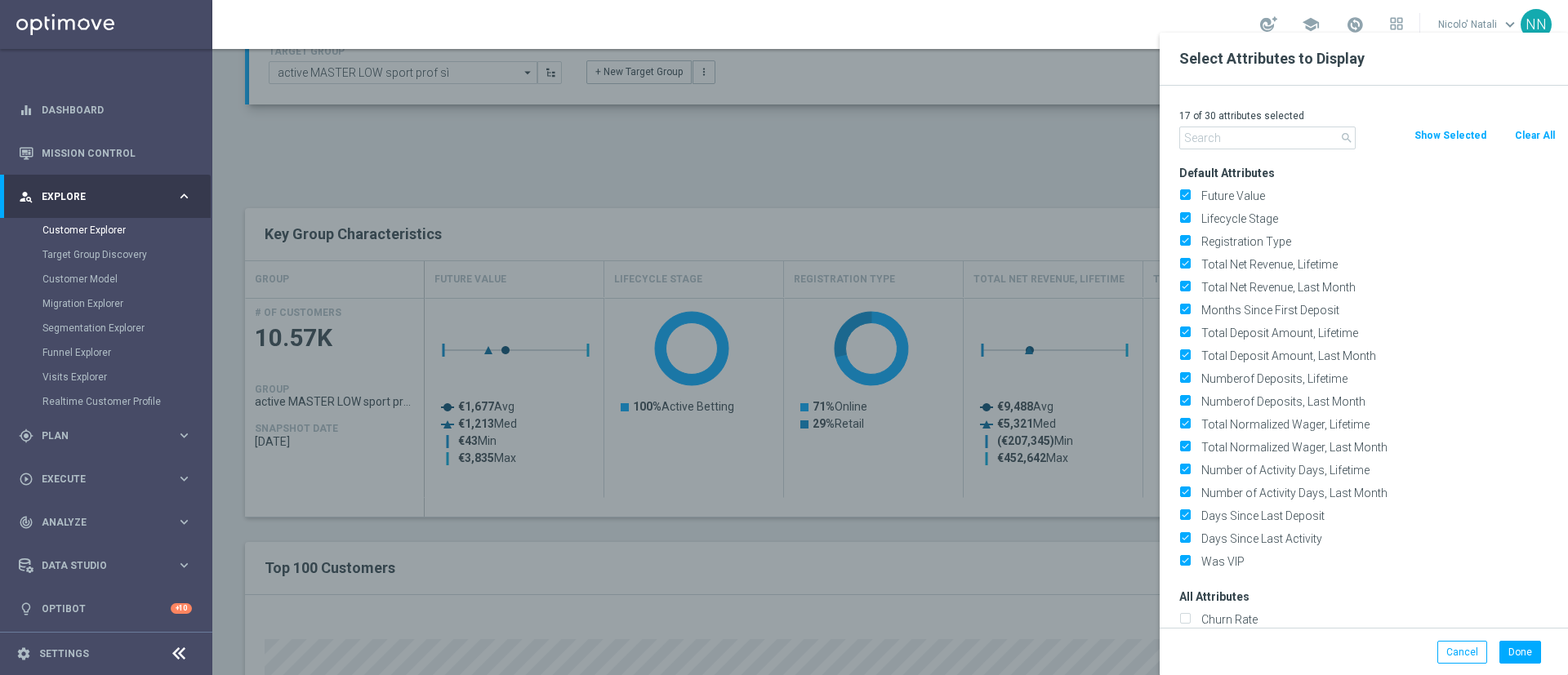
click at [1526, 139] on button "Clear All" at bounding box center [1535, 136] width 43 height 18
checkbox input "false"
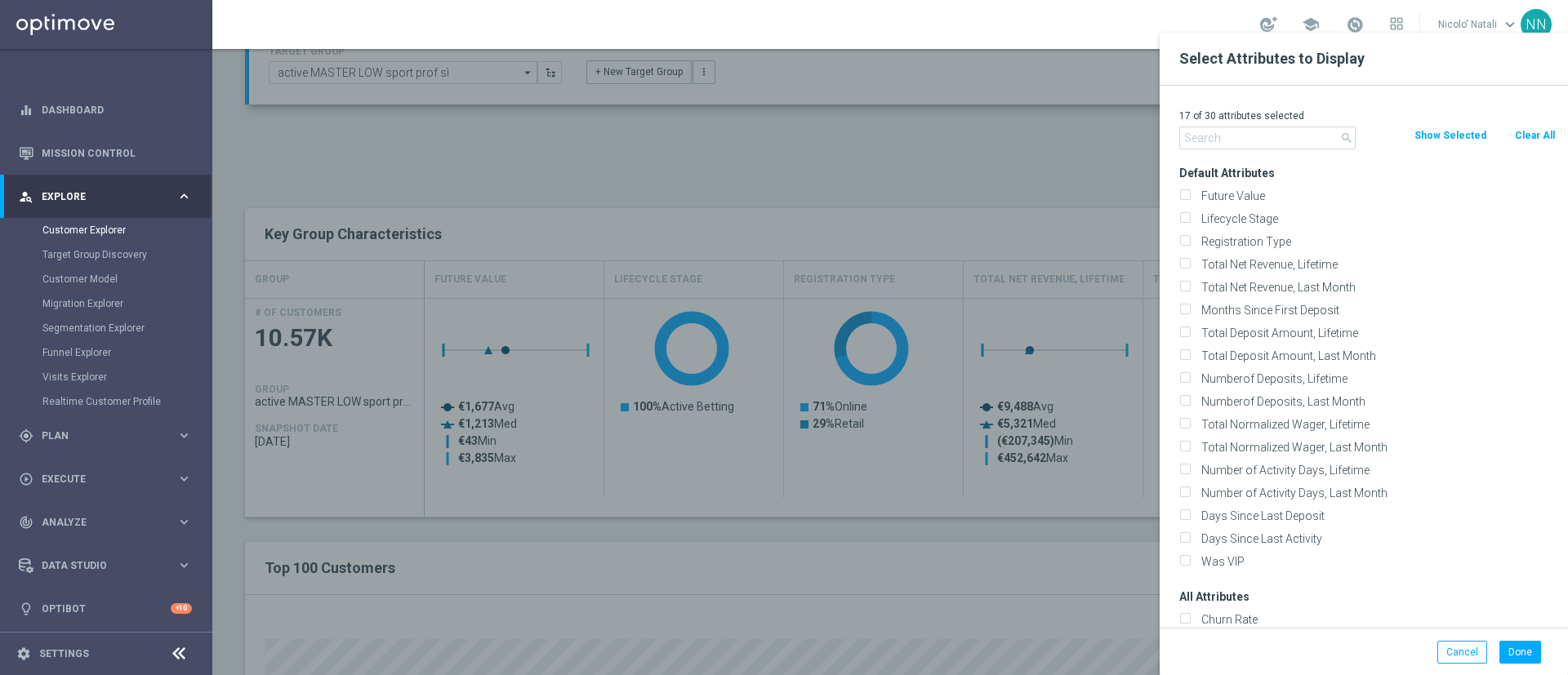
checkbox input "false"
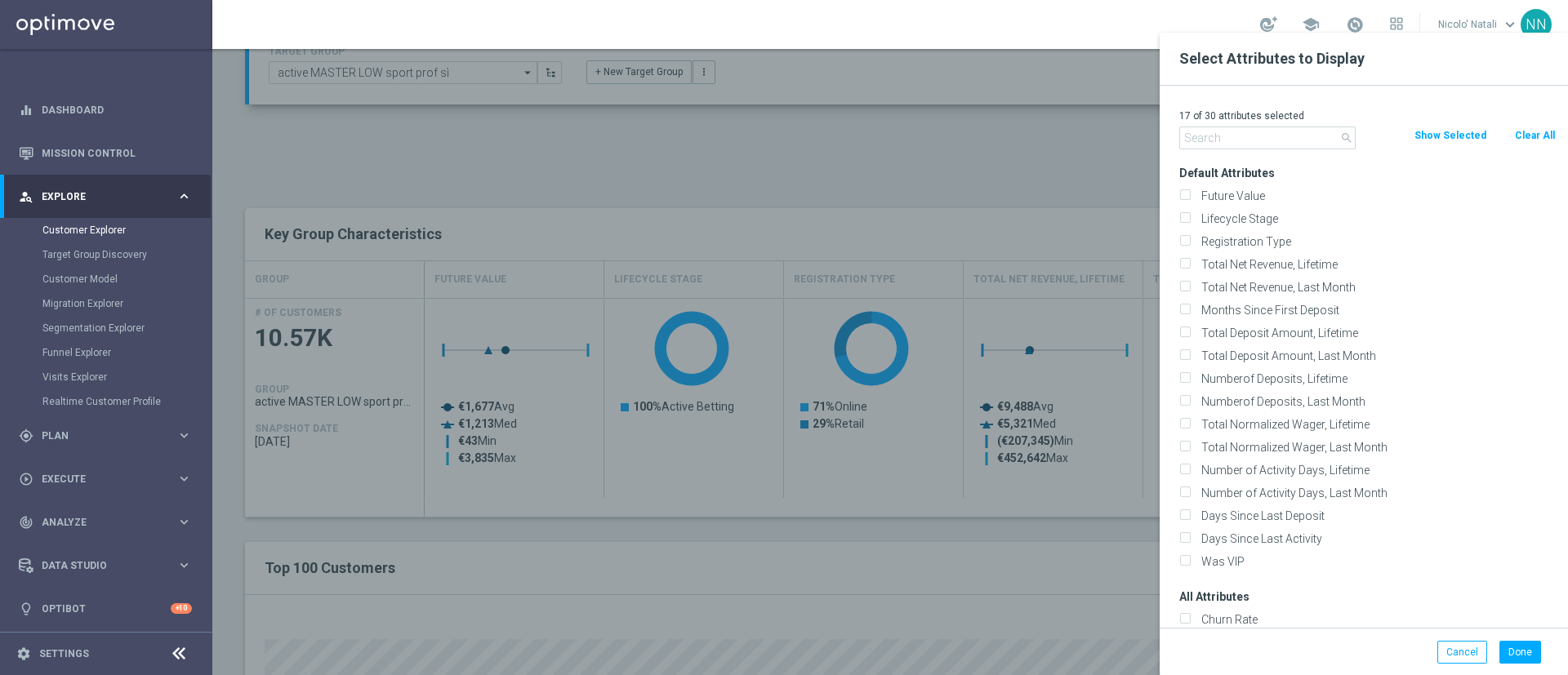
checkbox input "false"
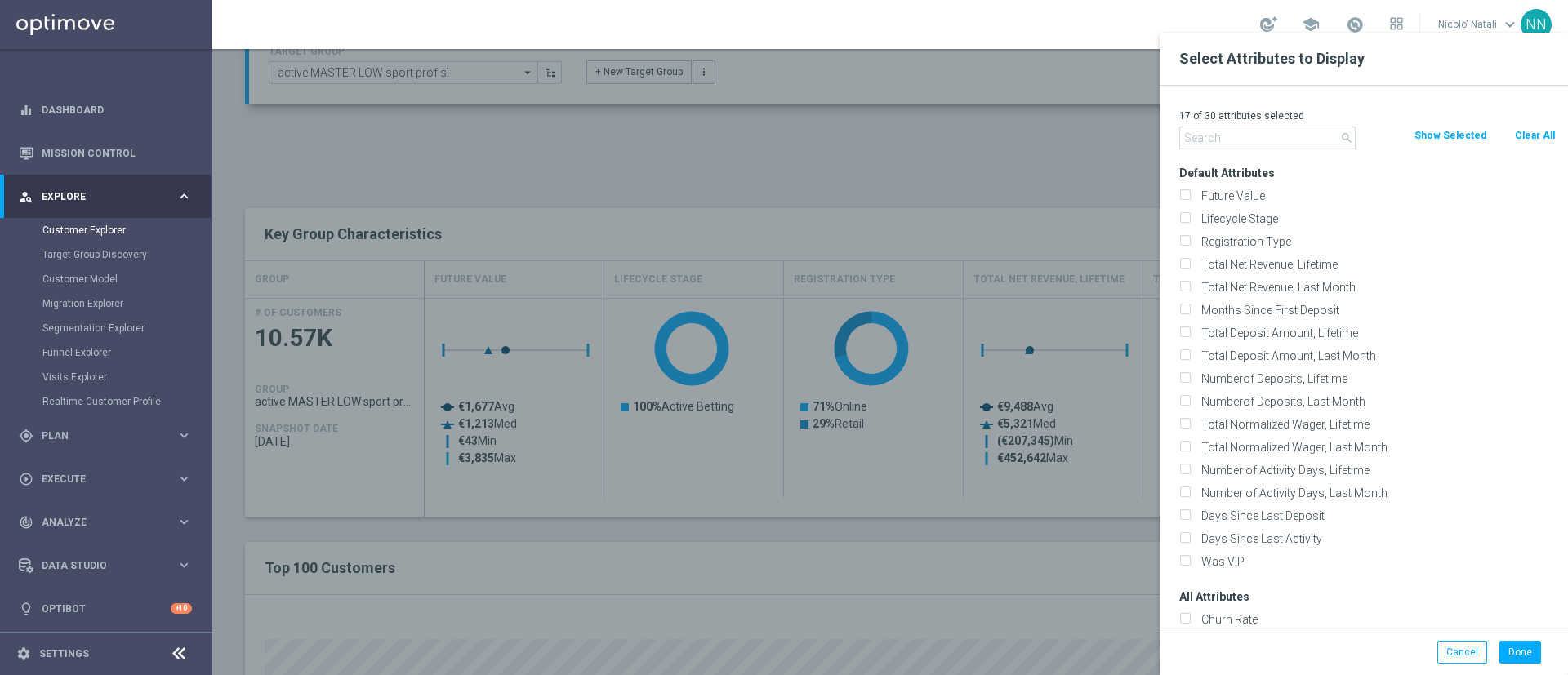
checkbox input "false"
click at [1306, 120] on p "0 of 30 attributes selected" at bounding box center [1367, 116] width 376 height 13
click at [1299, 132] on input "text" at bounding box center [1268, 138] width 177 height 23
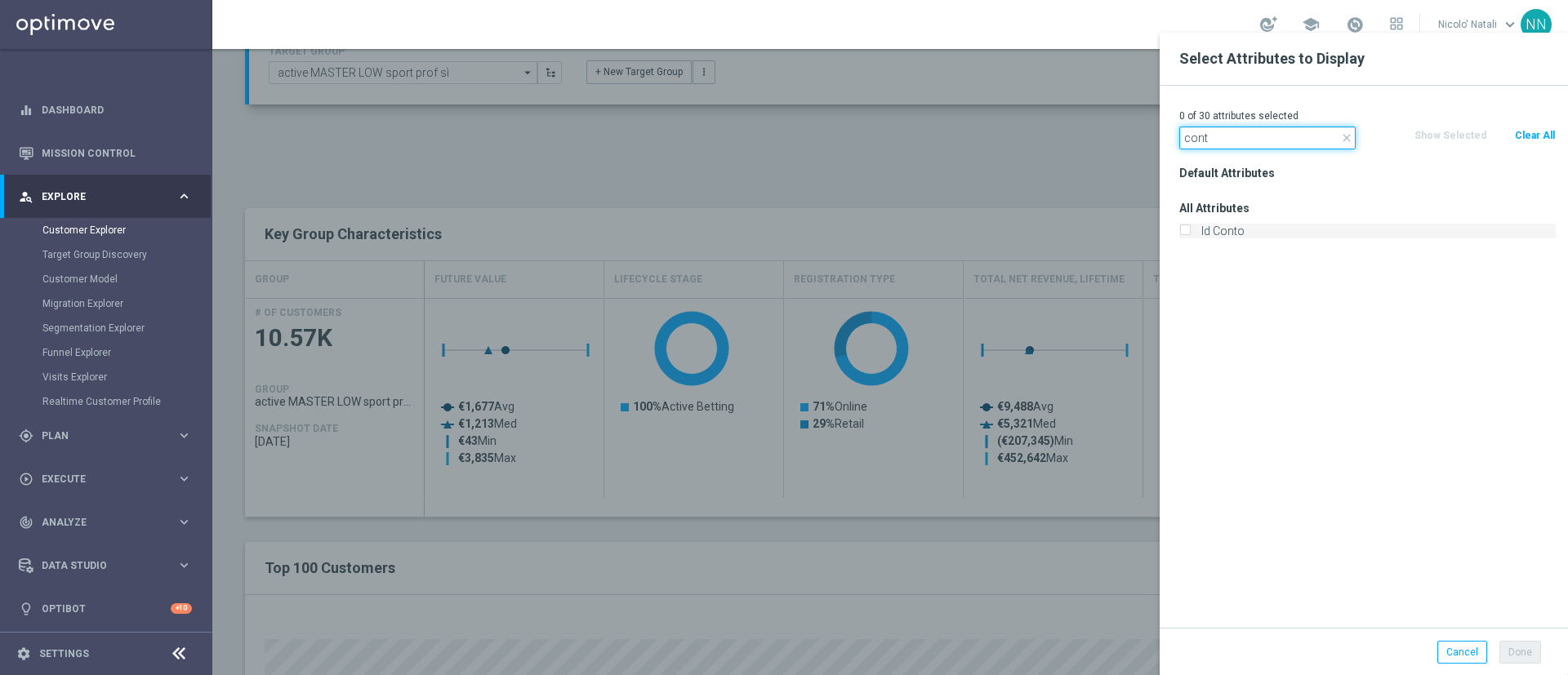
type input "cont"
click at [1252, 226] on label "Id Conto" at bounding box center [1376, 231] width 360 height 15
click at [1190, 228] on input "Id Conto" at bounding box center [1185, 234] width 11 height 11
checkbox input "true"
click at [1523, 645] on button "Done" at bounding box center [1520, 652] width 41 height 23
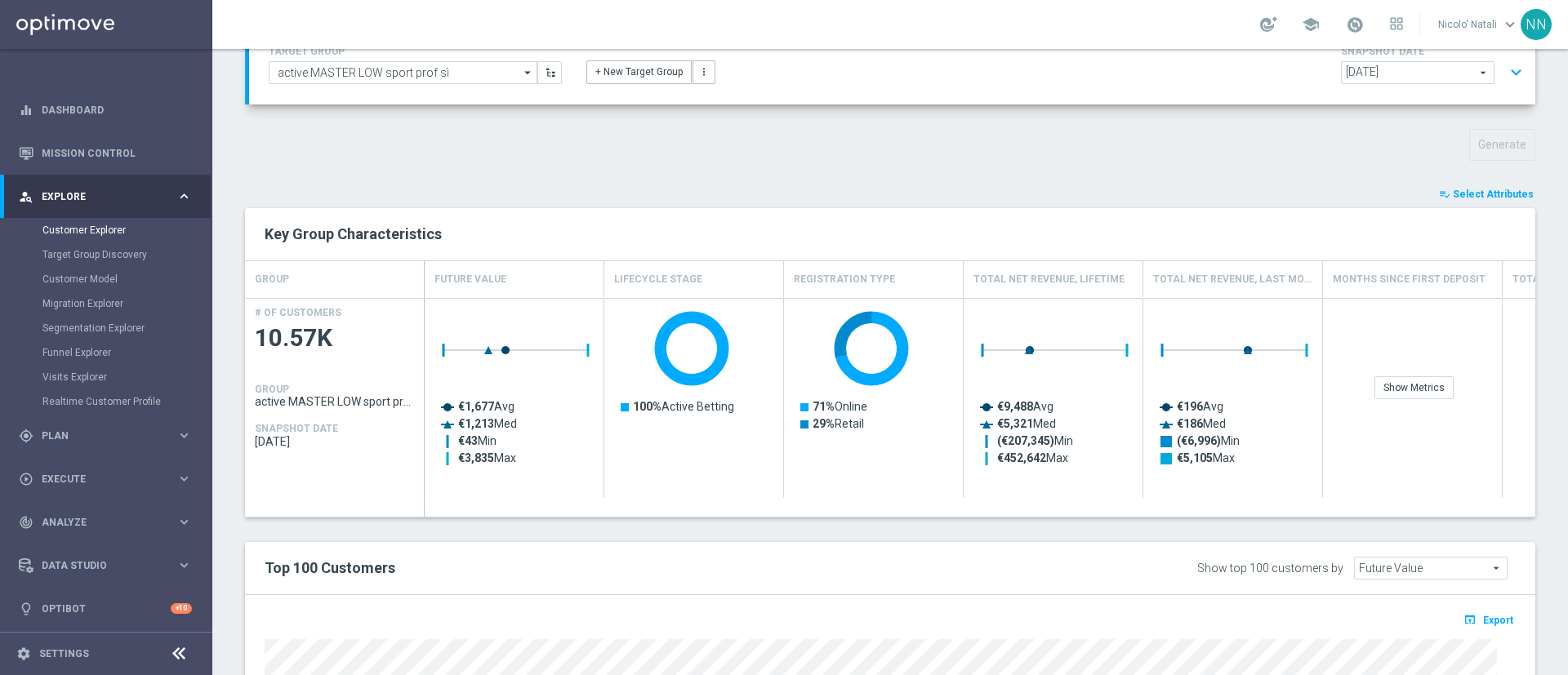
type input "Search"
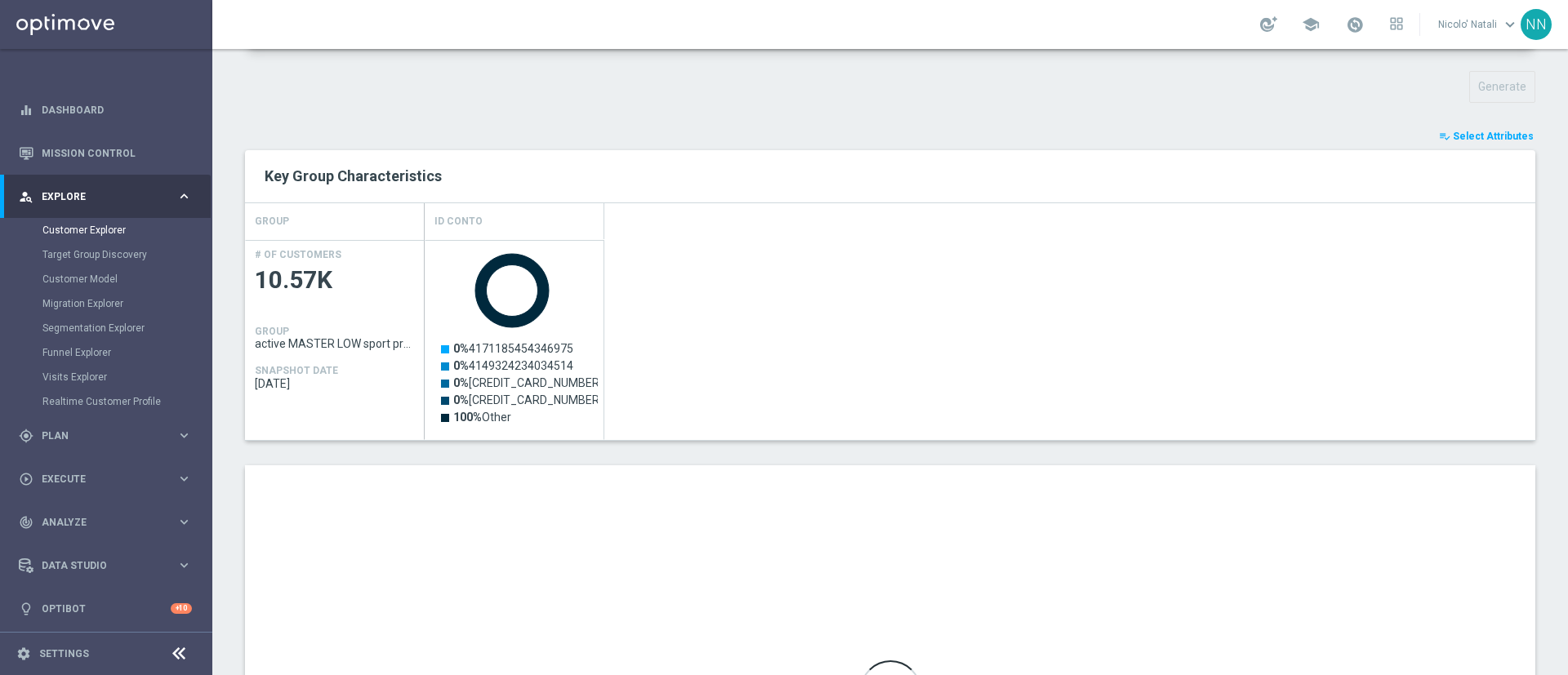
scroll to position [223, 0]
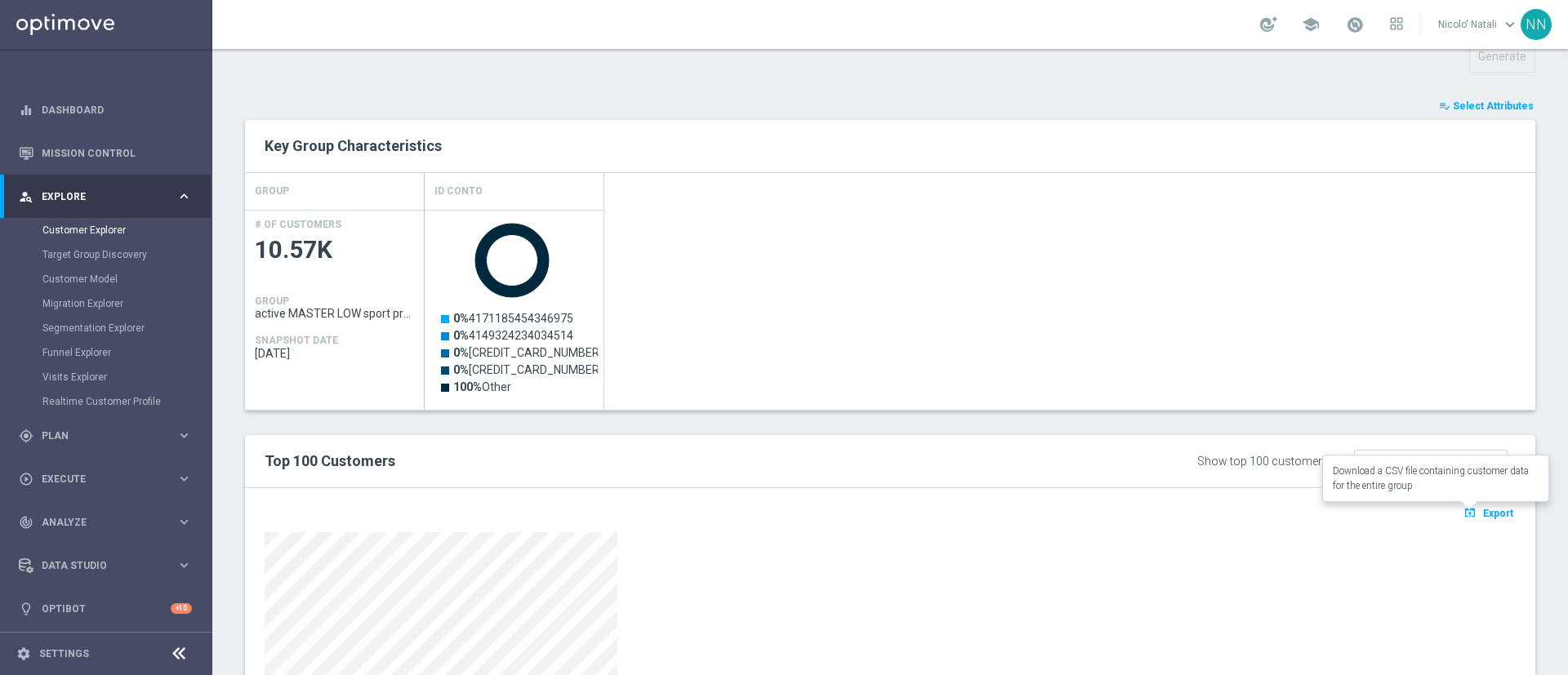
click at [1483, 508] on span "Export" at bounding box center [1498, 513] width 30 height 11
